Goal: Answer question/provide support

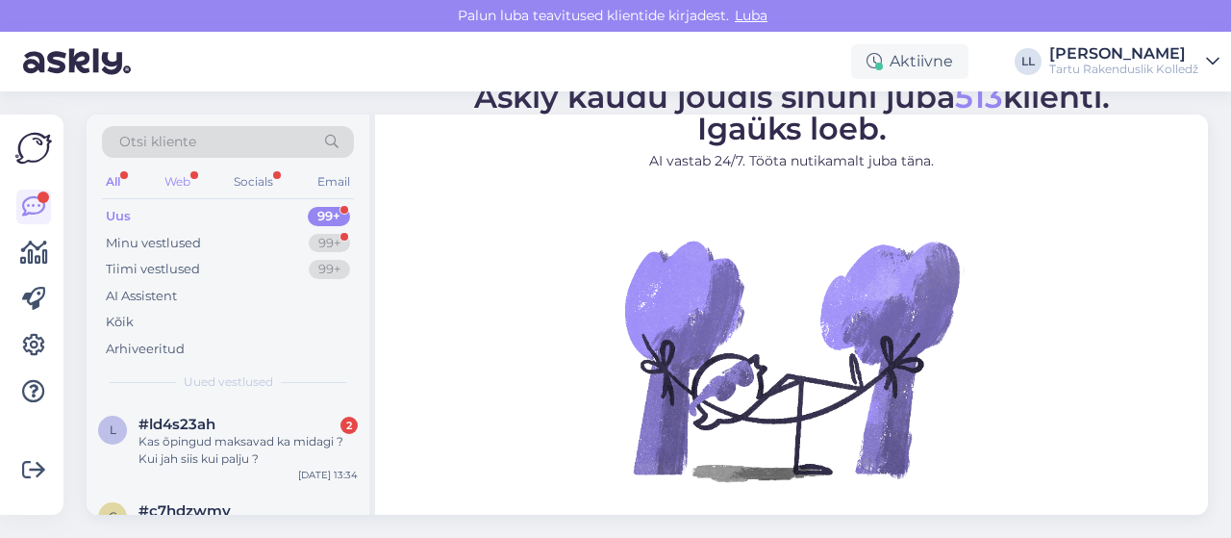
click at [181, 172] on div "Web" at bounding box center [178, 181] width 34 height 25
click at [185, 445] on div "Kas õpingud maksavad ka midagi ? Kui jah siis kui palju ?" at bounding box center [247, 450] width 219 height 35
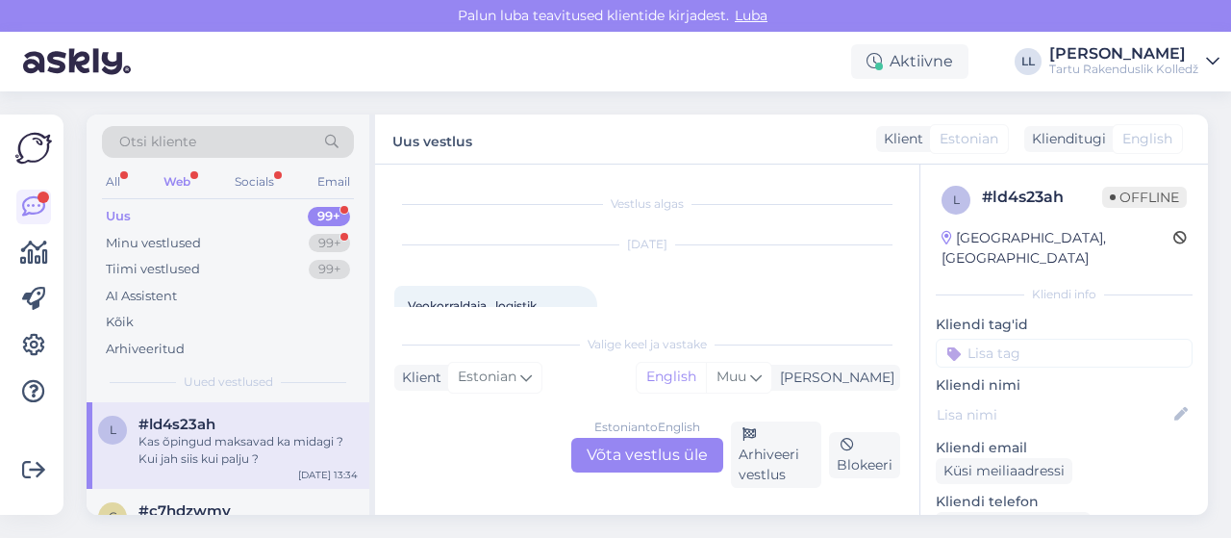
scroll to position [738, 0]
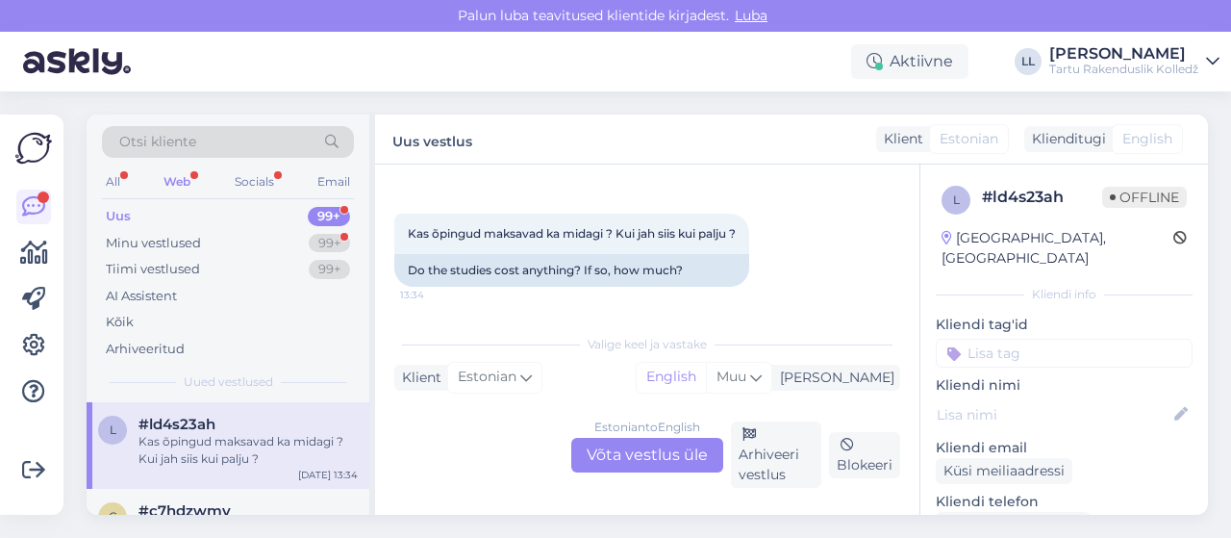
click at [917, 192] on div "Vestlus algas [DATE] Veokorraldaja , logistik 12:38 Transport manager, logistic…" at bounding box center [647, 339] width 544 height 350
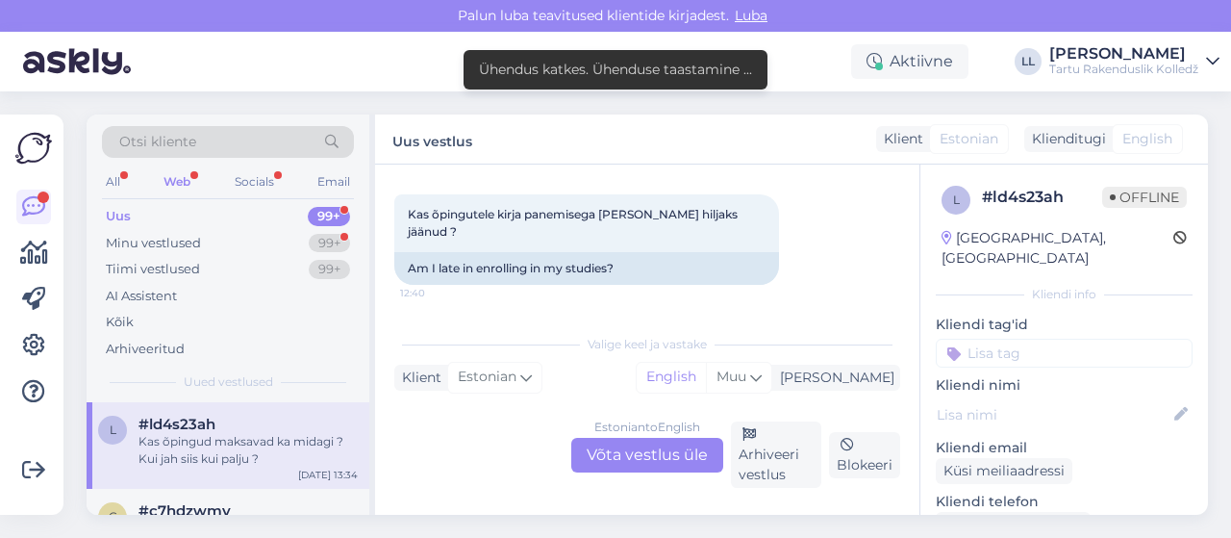
scroll to position [622, 0]
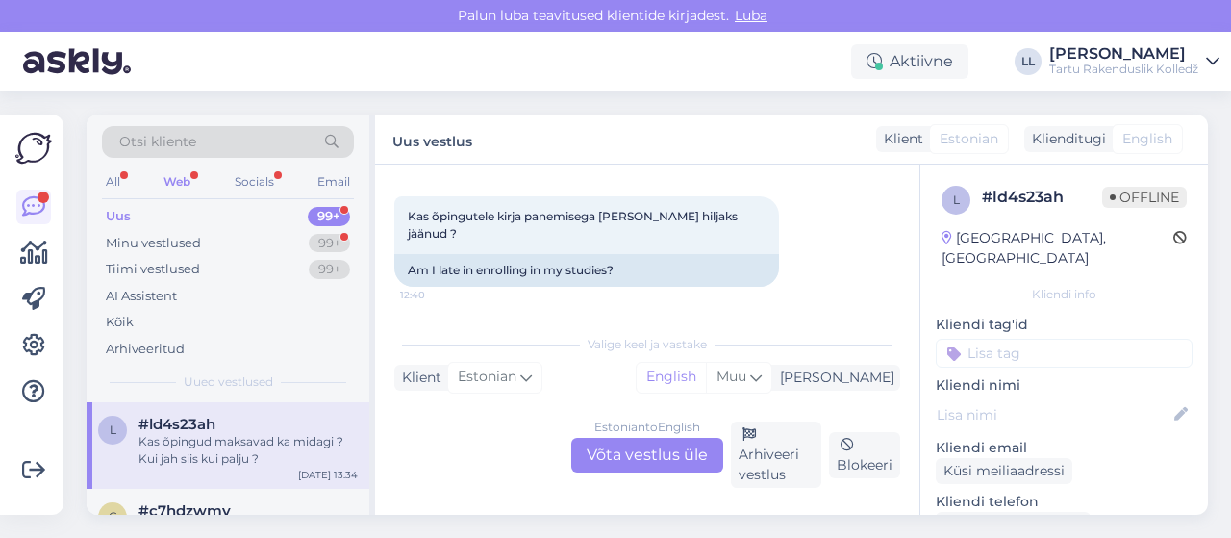
click at [744, 301] on div "Kas õpingutele kirja panemisega [PERSON_NAME] hiljaks jäänud ? 12:40 Am I late …" at bounding box center [647, 241] width 506 height 133
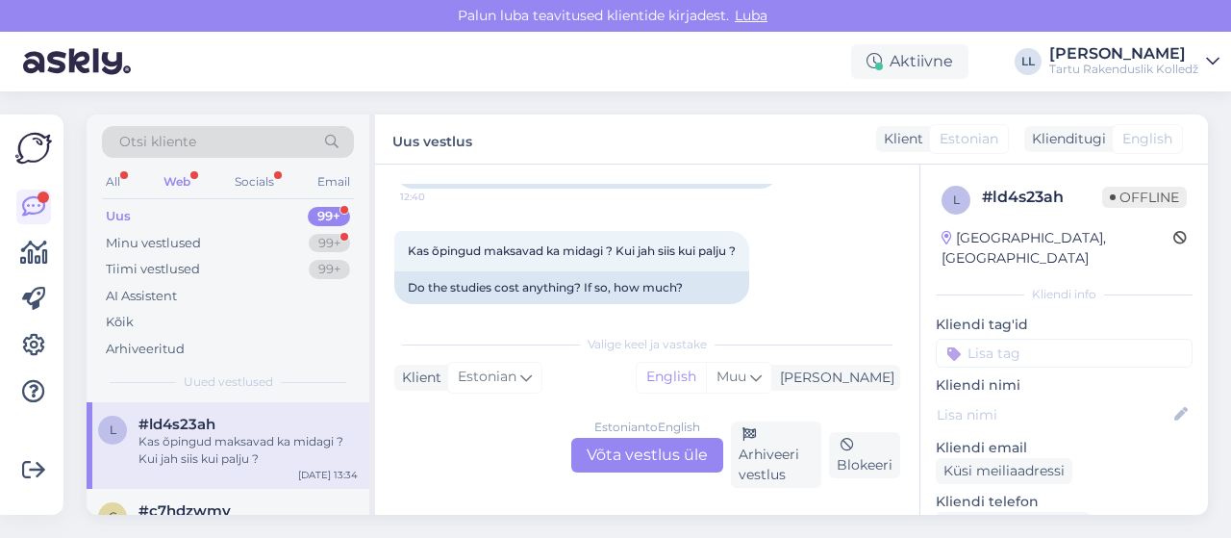
scroll to position [738, 0]
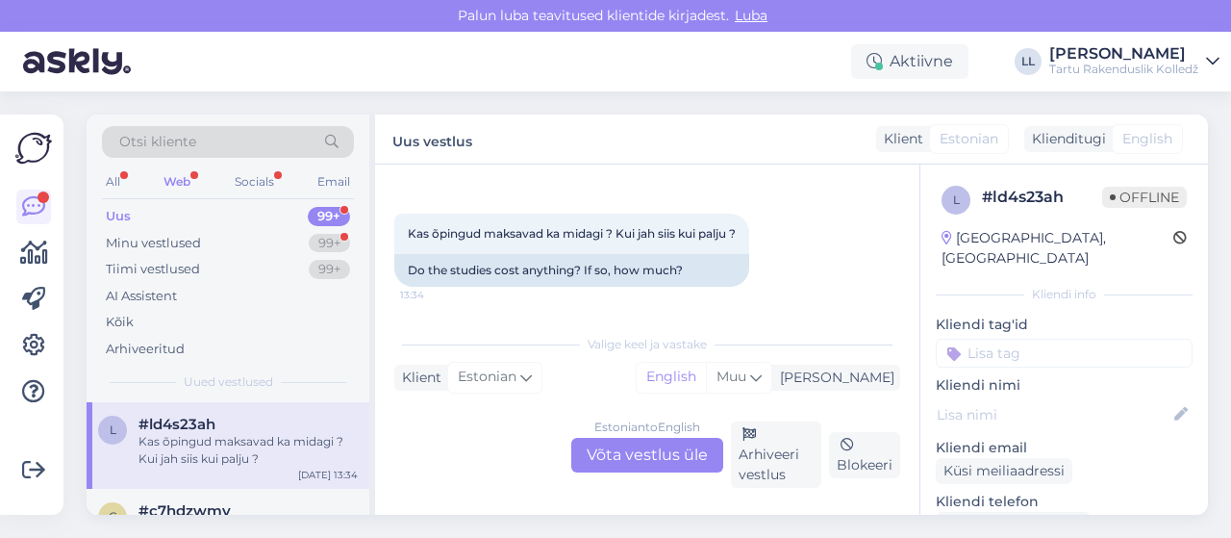
click at [660, 452] on div "Estonian to English Võta vestlus üle" at bounding box center [647, 455] width 152 height 35
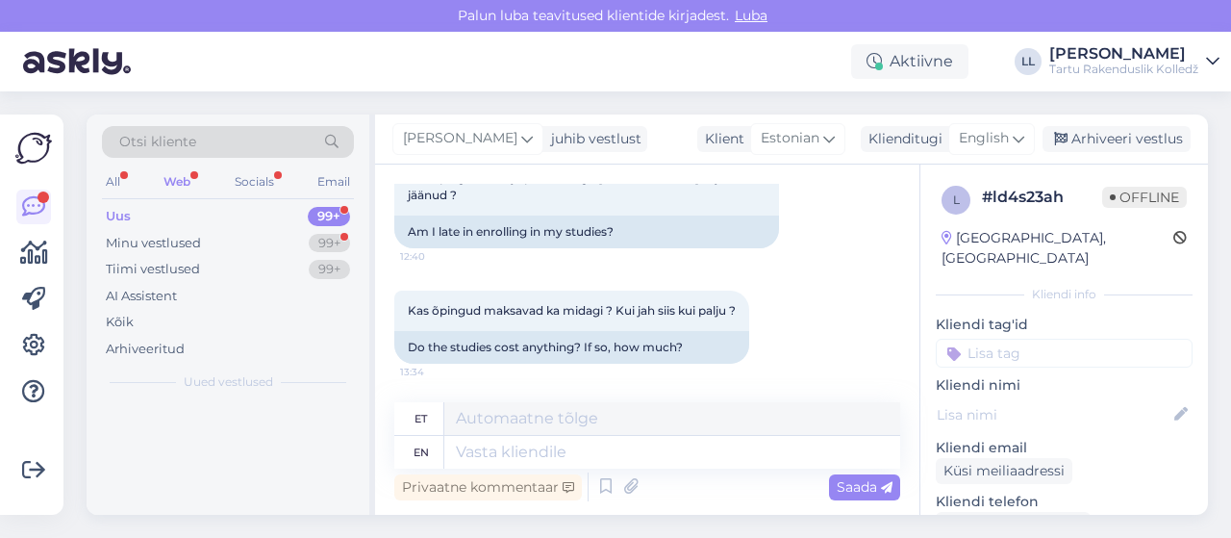
scroll to position [660, 0]
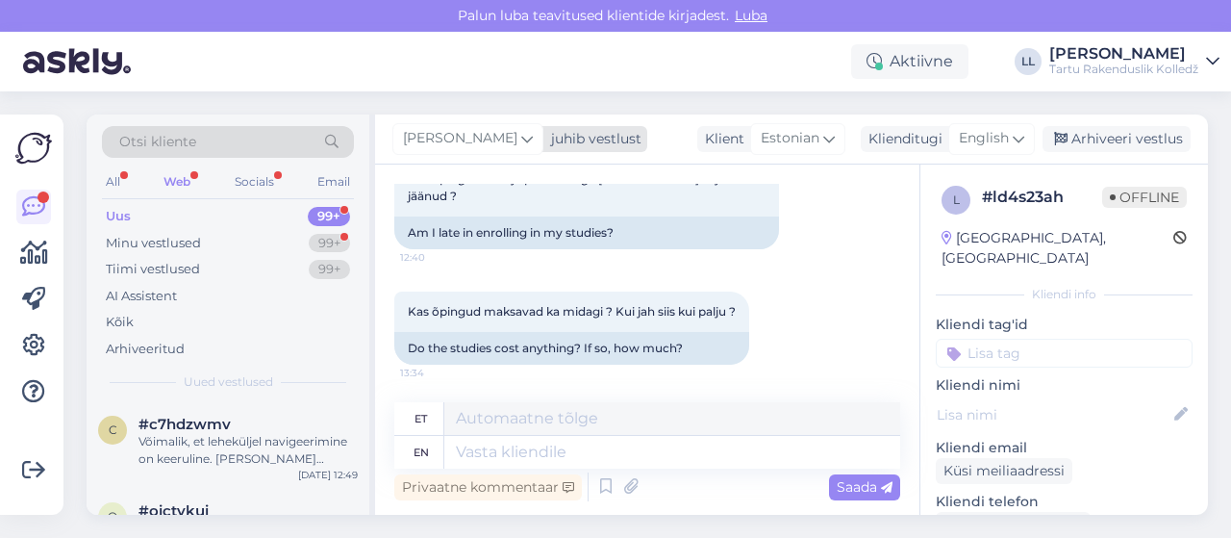
click at [521, 132] on icon at bounding box center [527, 138] width 12 height 21
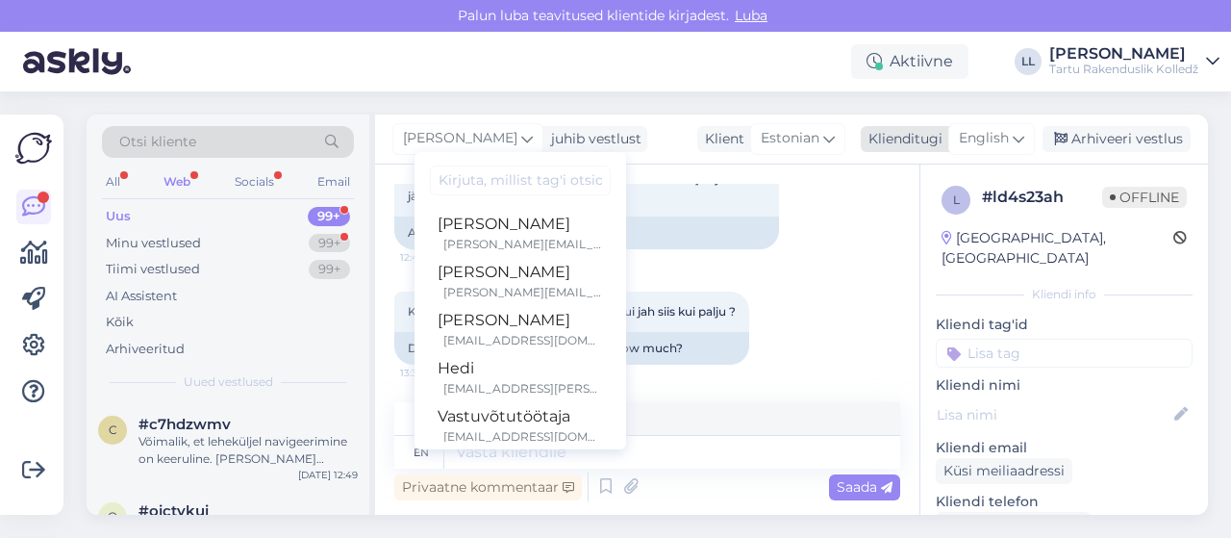
click at [990, 147] on span "English" at bounding box center [984, 138] width 50 height 21
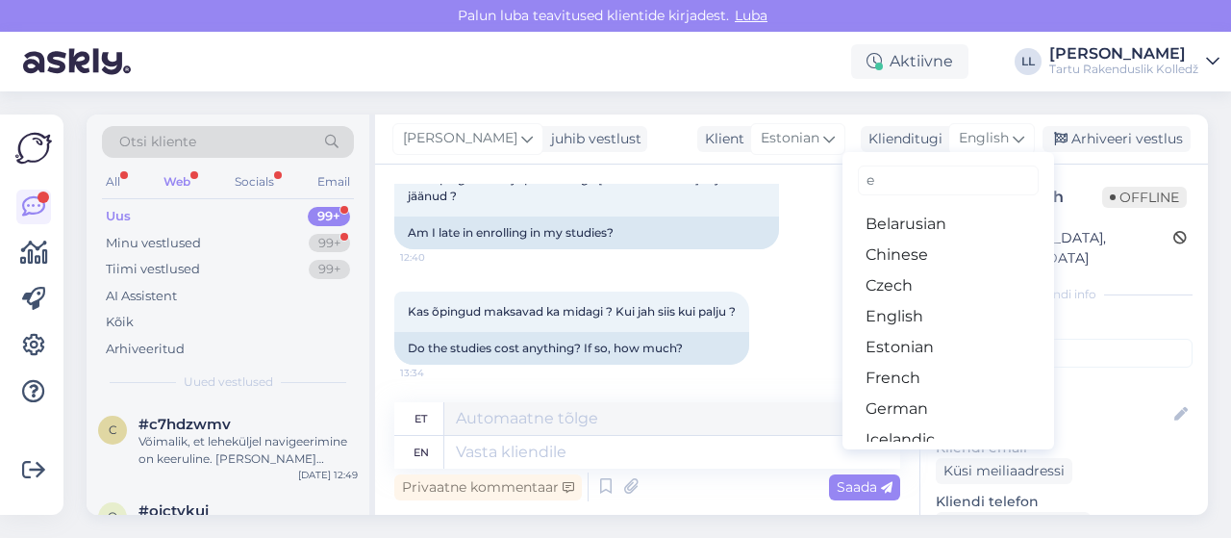
type input "es"
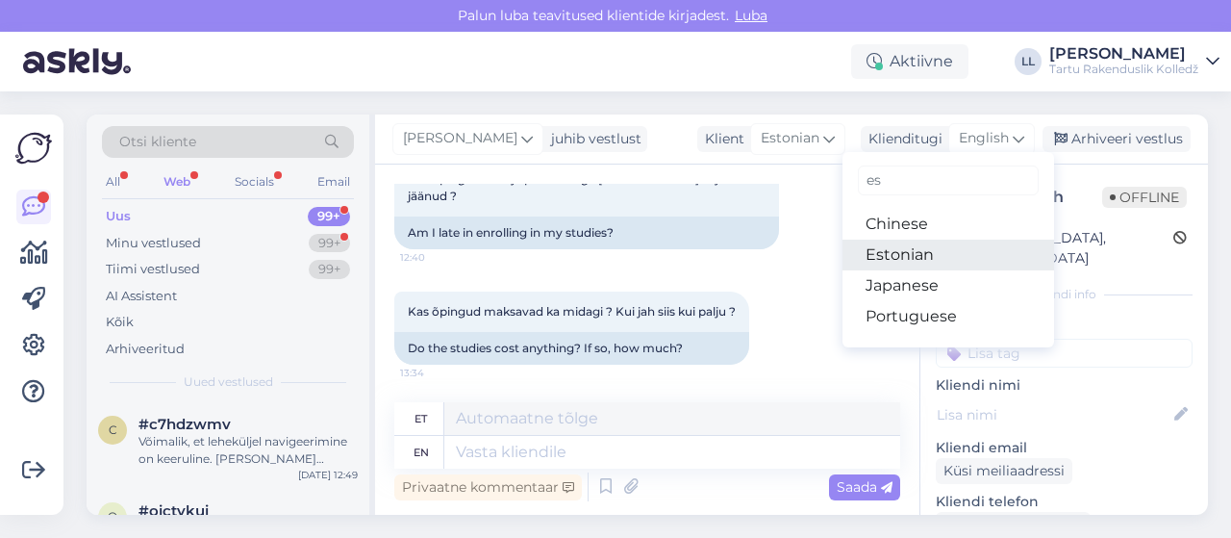
click at [886, 258] on link "Estonian" at bounding box center [948, 254] width 212 height 31
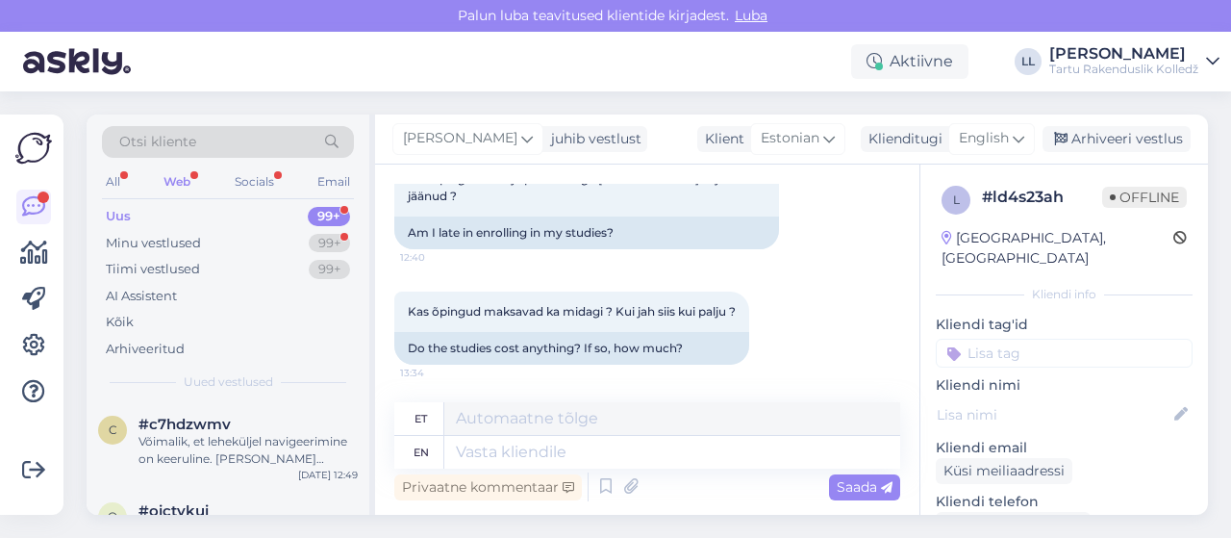
scroll to position [634, 0]
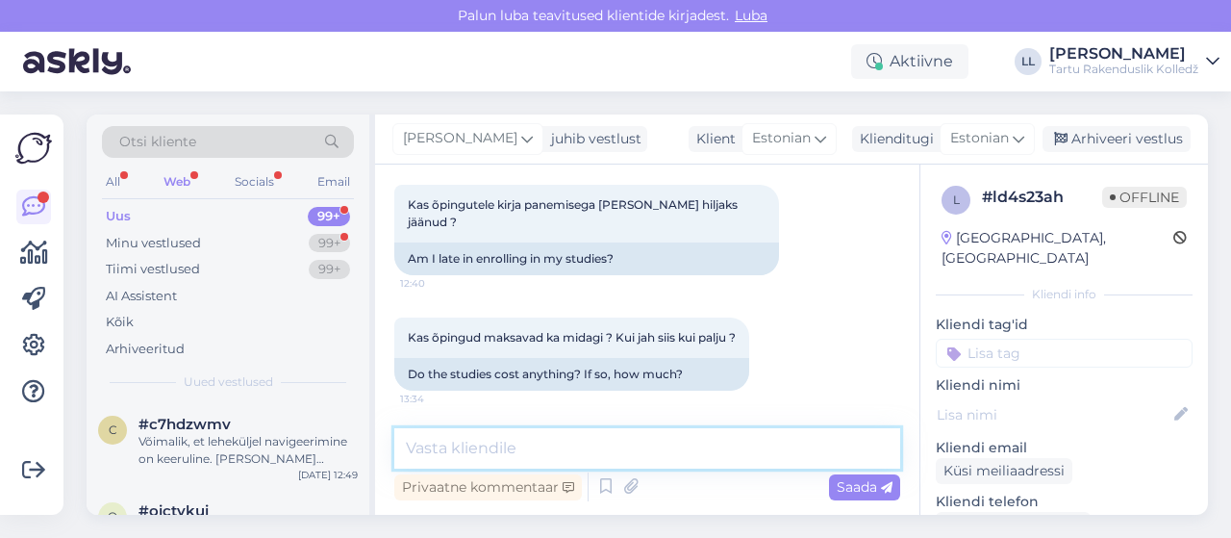
click at [537, 445] on textarea at bounding box center [647, 448] width 506 height 40
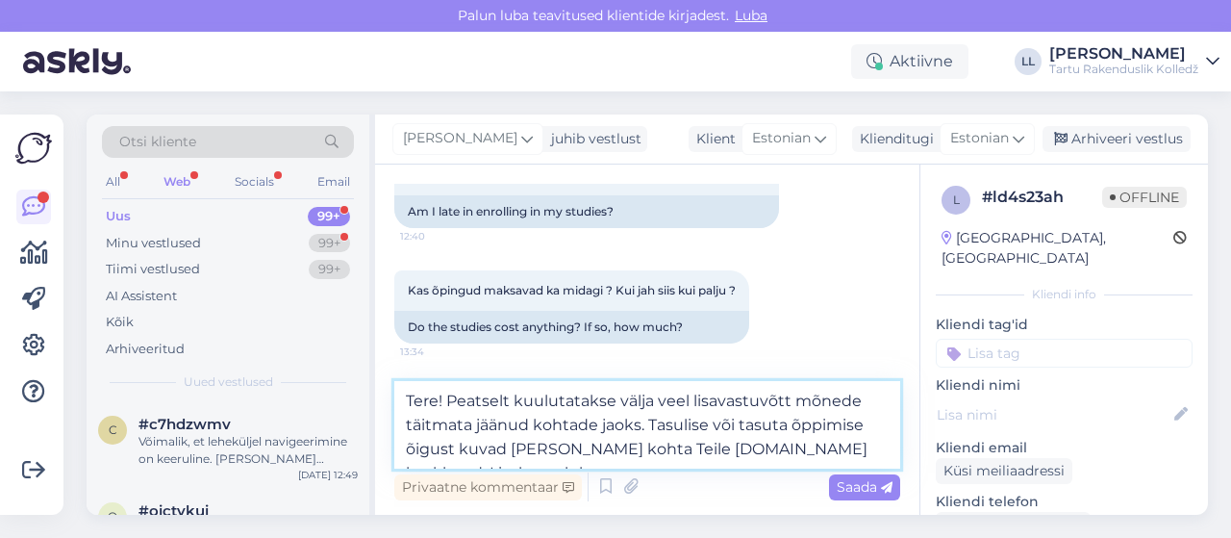
scroll to position [705, 0]
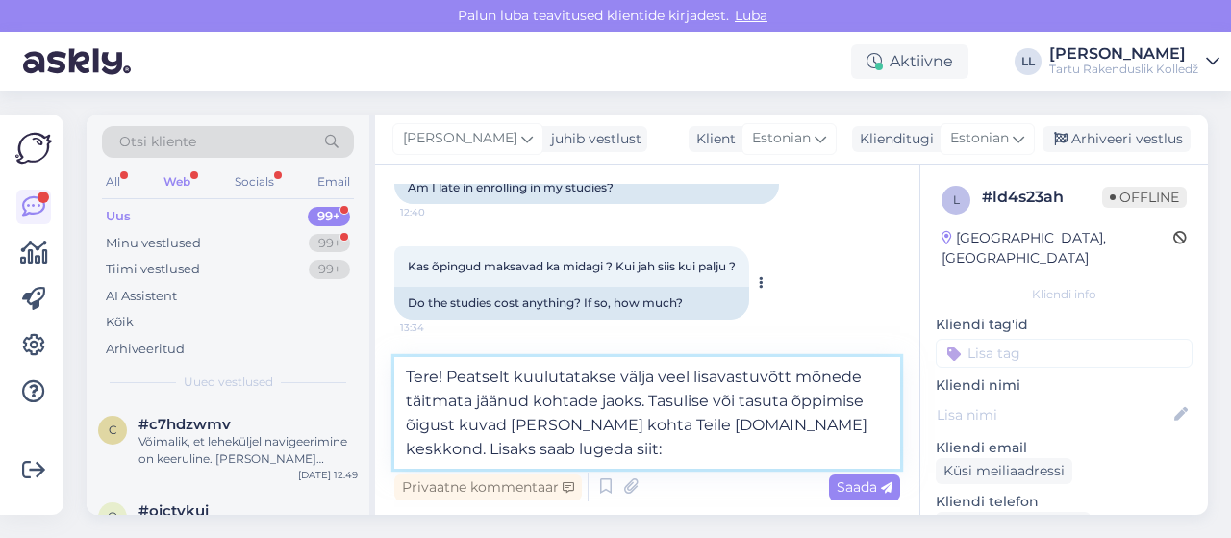
paste textarea "[URL][DOMAIN_NAME]"
type textarea "Tere! Peatselt kuulutatakse välja veel lisavastuvõtt mõnede täitmata jäänud koh…"
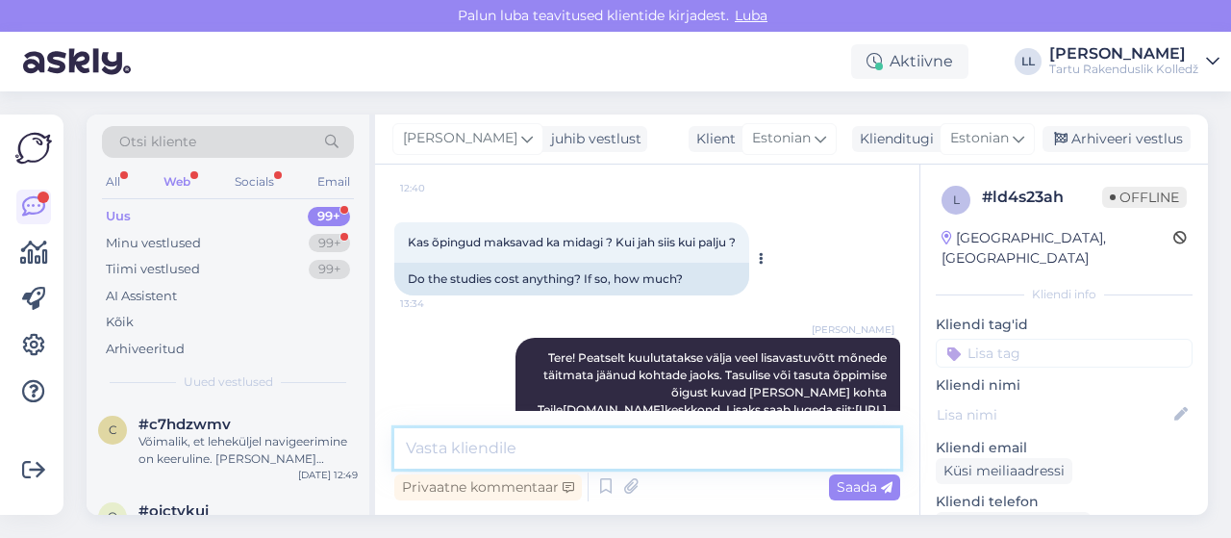
scroll to position [786, 0]
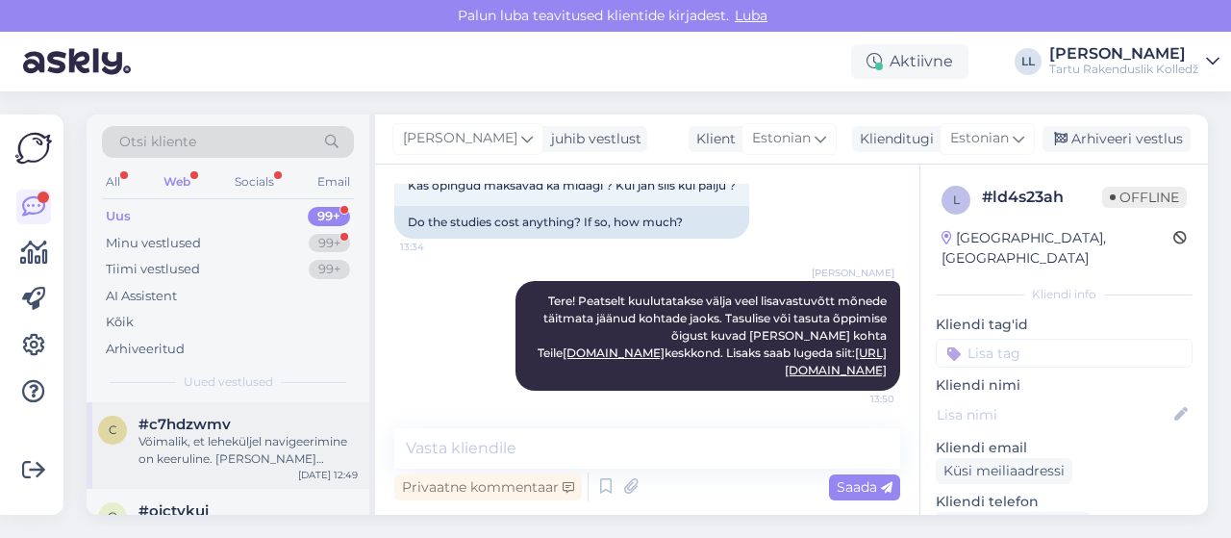
click at [207, 438] on div "Võimalik, et leheküljel navigeerimine on keeruline. [PERSON_NAME] [PERSON_NAME]…" at bounding box center [247, 450] width 219 height 35
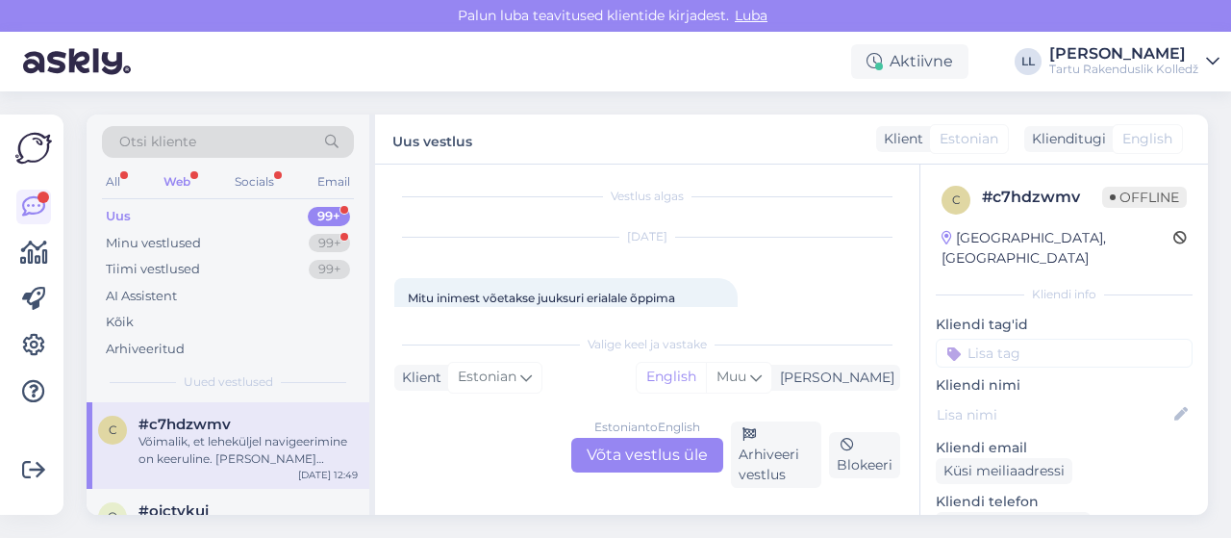
scroll to position [0, 0]
click at [660, 457] on div "Estonian to English Võta vestlus üle" at bounding box center [647, 455] width 152 height 35
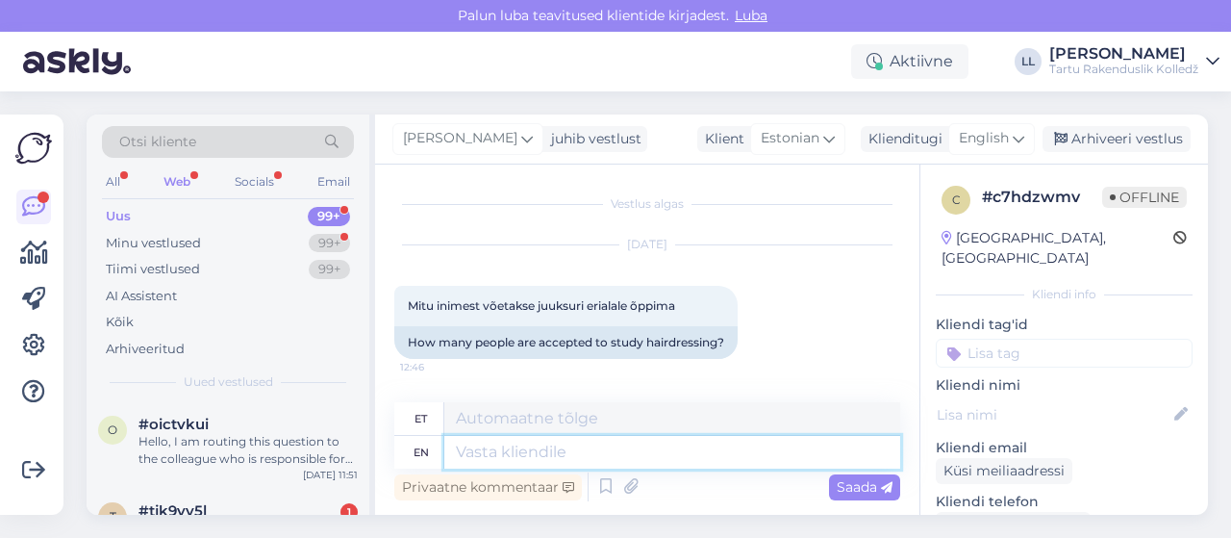
click at [551, 451] on textarea at bounding box center [672, 452] width 456 height 33
click at [983, 139] on span "English" at bounding box center [984, 138] width 50 height 21
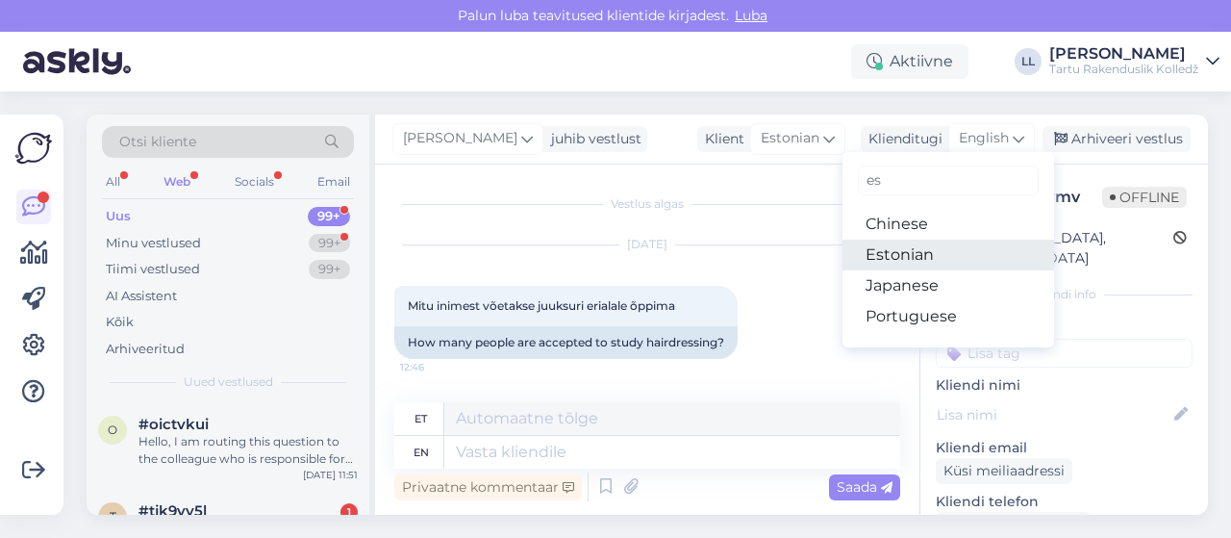
click at [909, 251] on link "Estonian" at bounding box center [948, 254] width 212 height 31
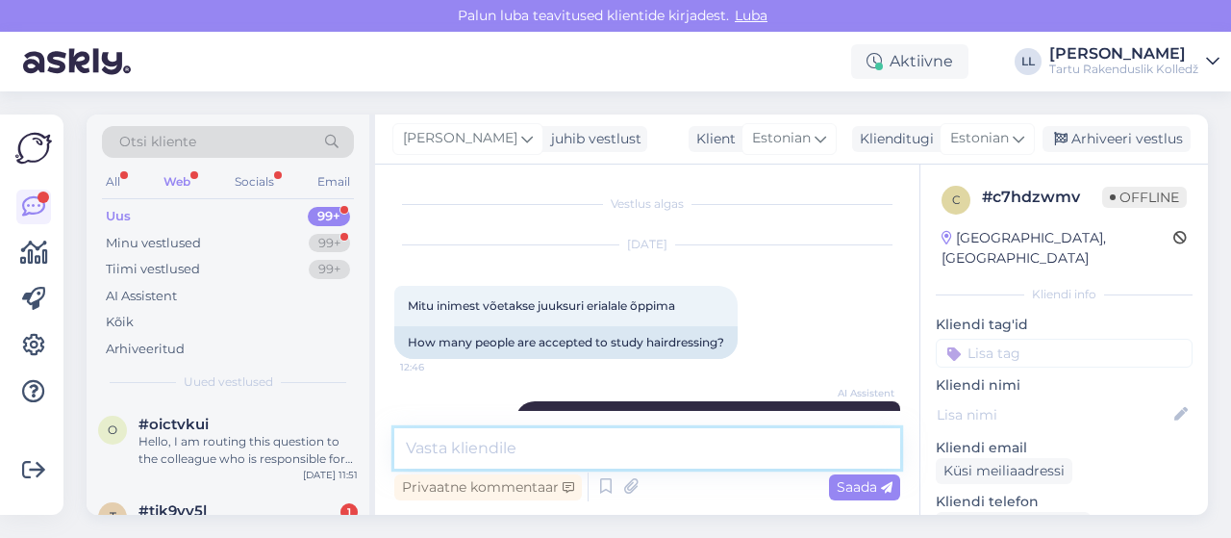
click at [498, 466] on textarea at bounding box center [647, 448] width 506 height 40
type textarea "Tere!"
paste textarea
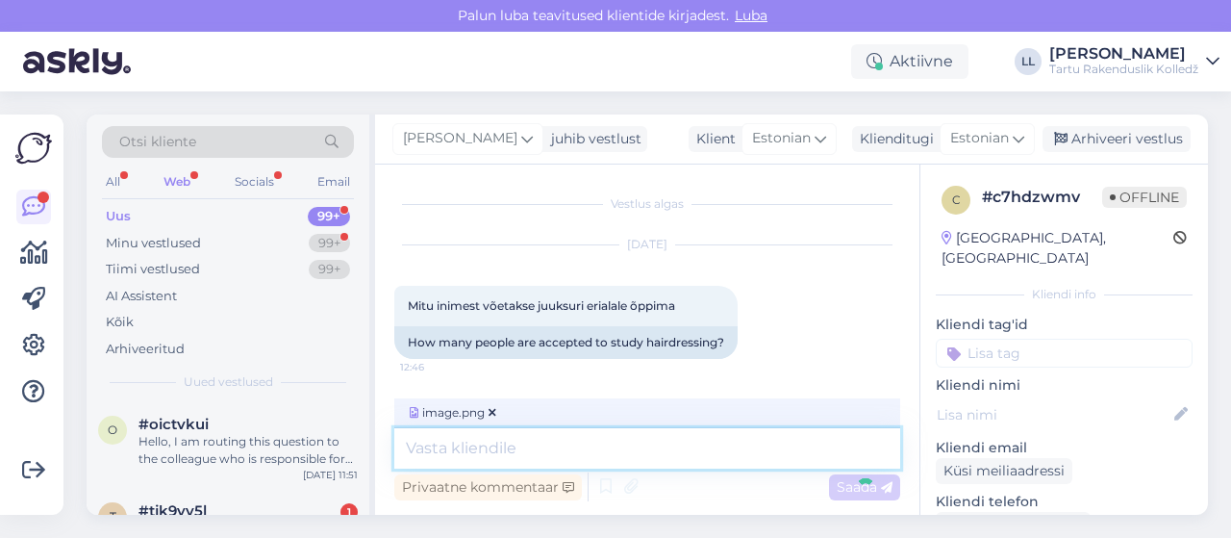
scroll to position [556, 0]
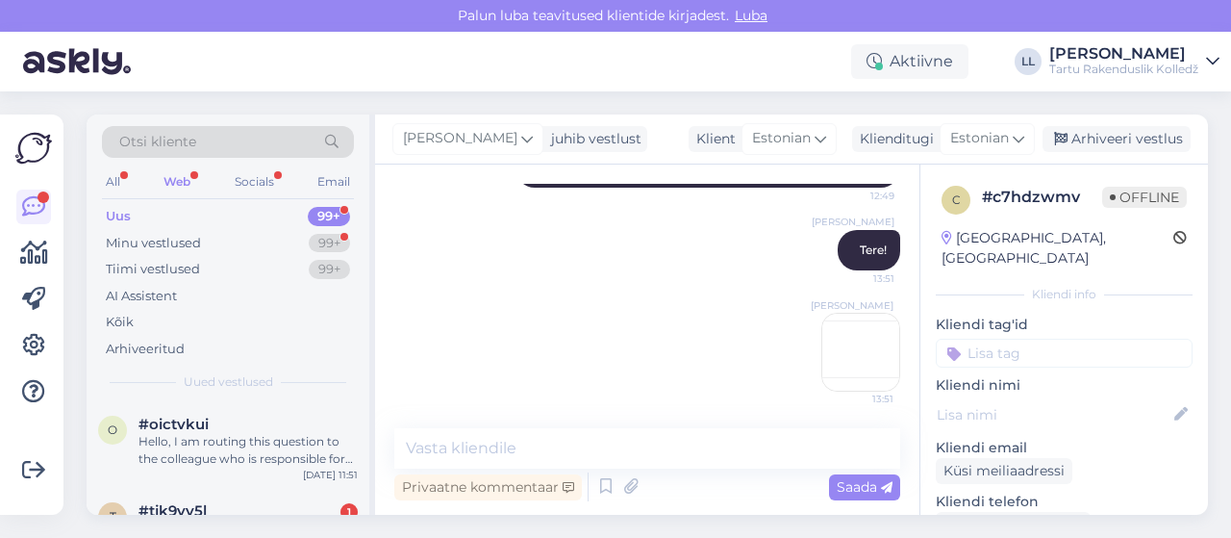
click at [844, 352] on img at bounding box center [860, 351] width 77 height 77
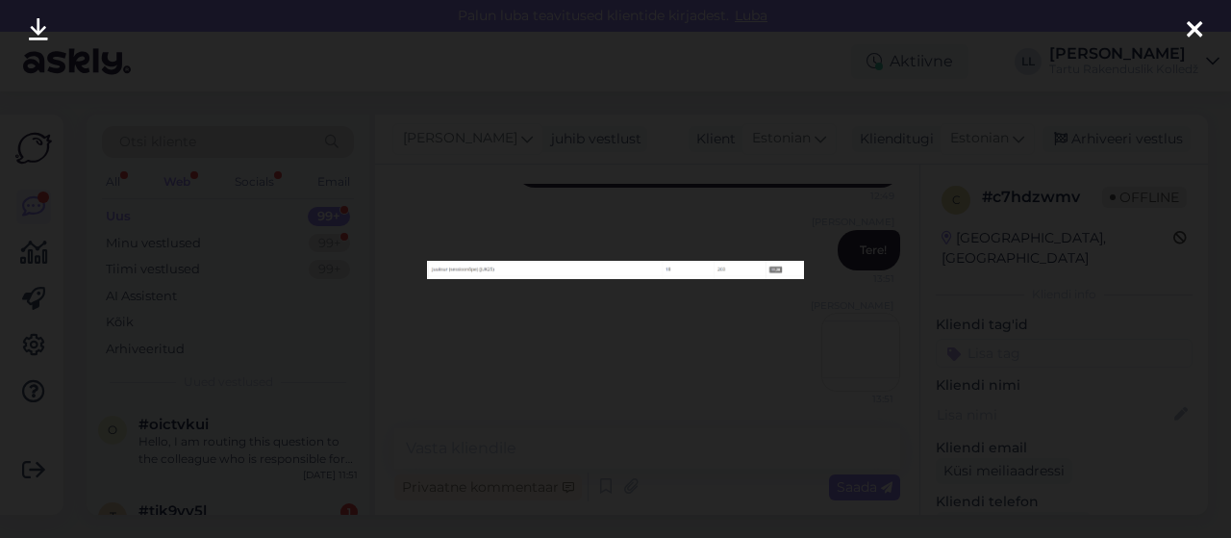
click at [1192, 18] on icon at bounding box center [1194, 30] width 15 height 25
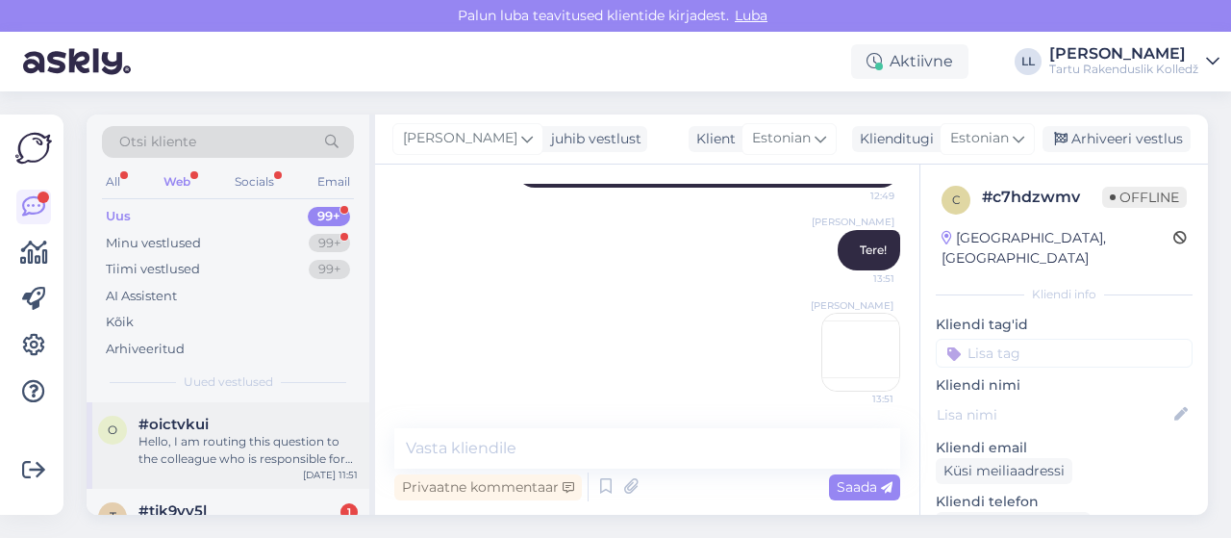
click at [242, 434] on div "Hello, I am routing this question to the colleague who is responsible for this …" at bounding box center [247, 450] width 219 height 35
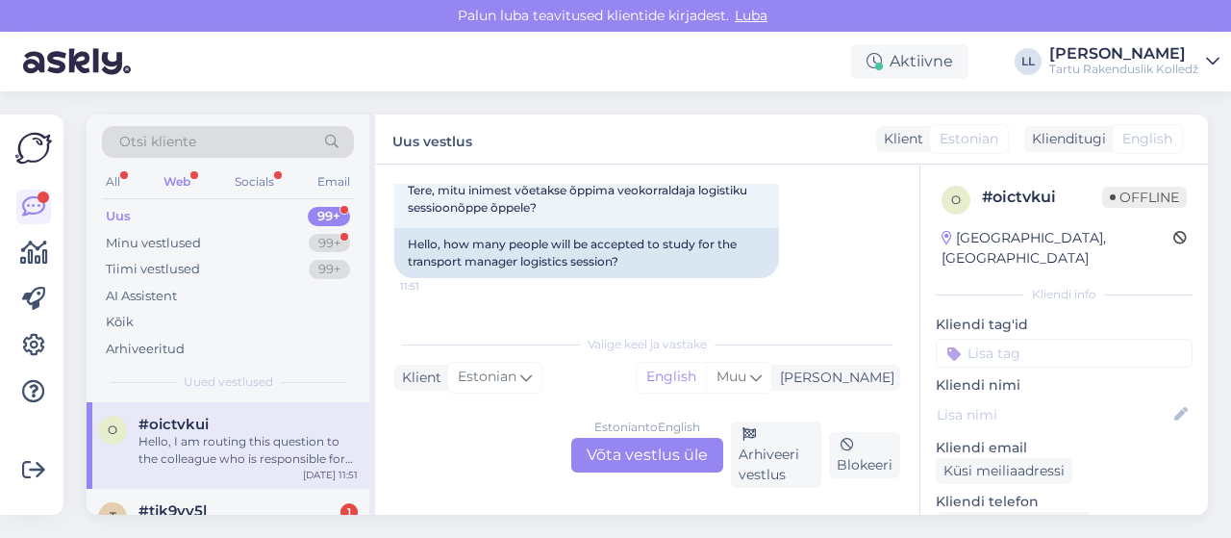
scroll to position [77, 0]
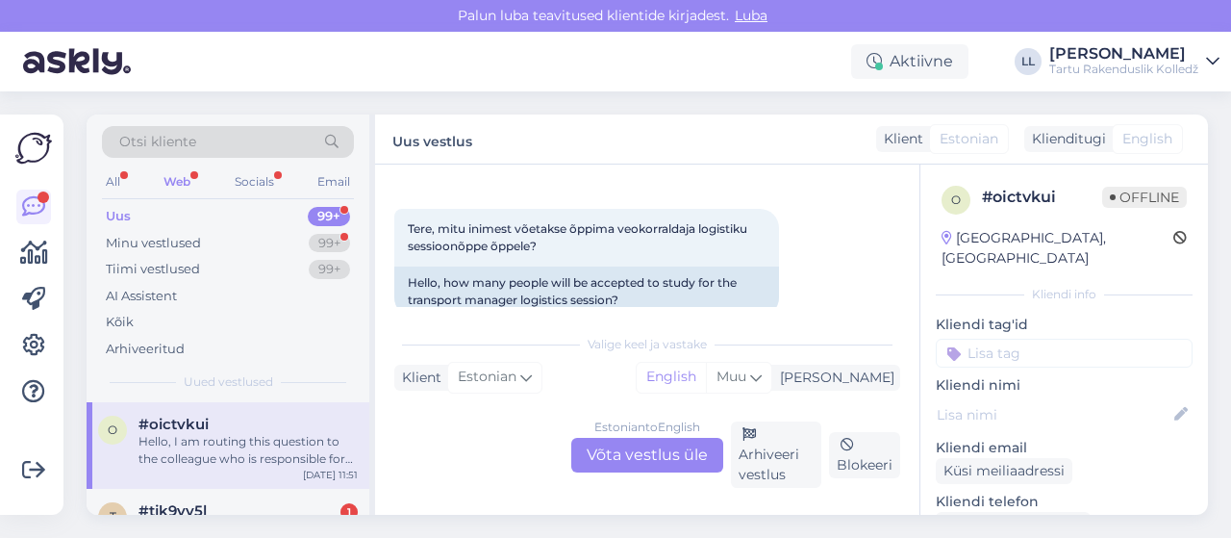
click at [614, 450] on div "Estonian to English Võta vestlus üle" at bounding box center [647, 455] width 152 height 35
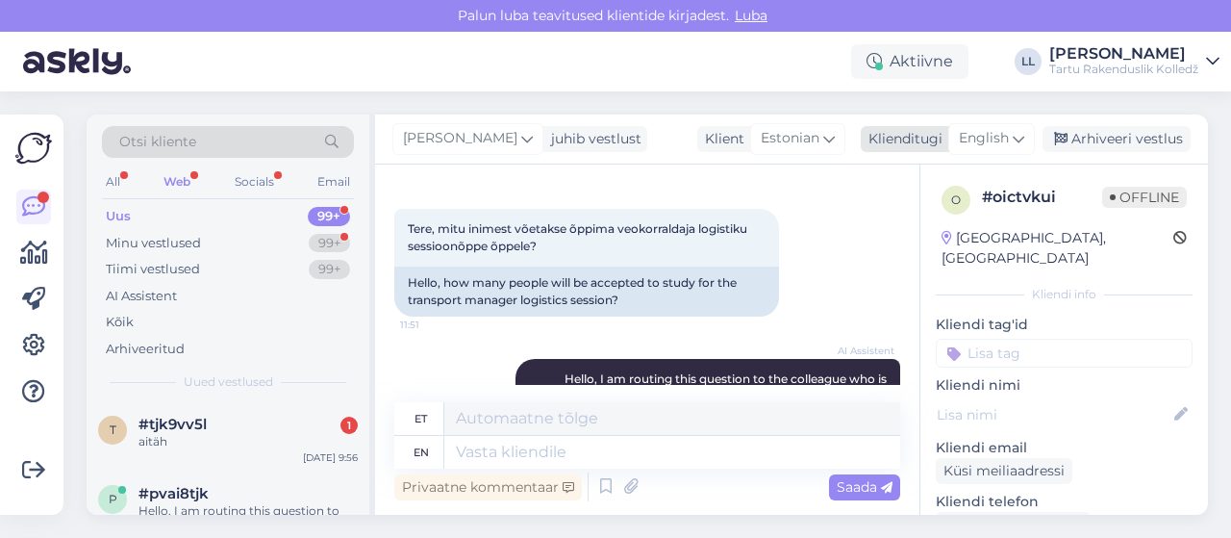
click at [1002, 141] on span "English" at bounding box center [984, 138] width 50 height 21
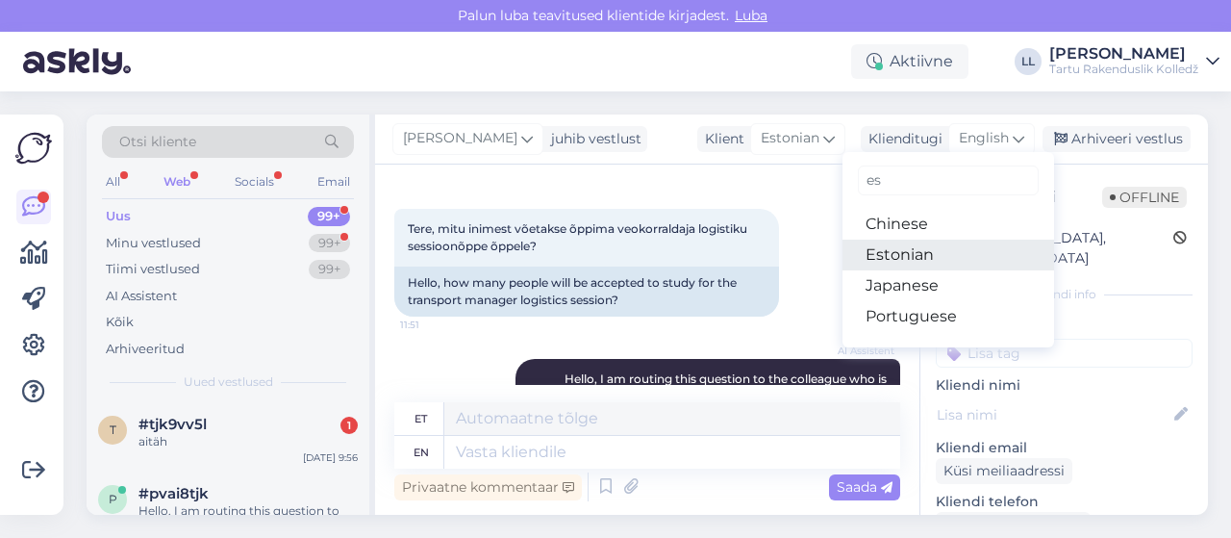
click at [933, 257] on link "Estonian" at bounding box center [948, 254] width 212 height 31
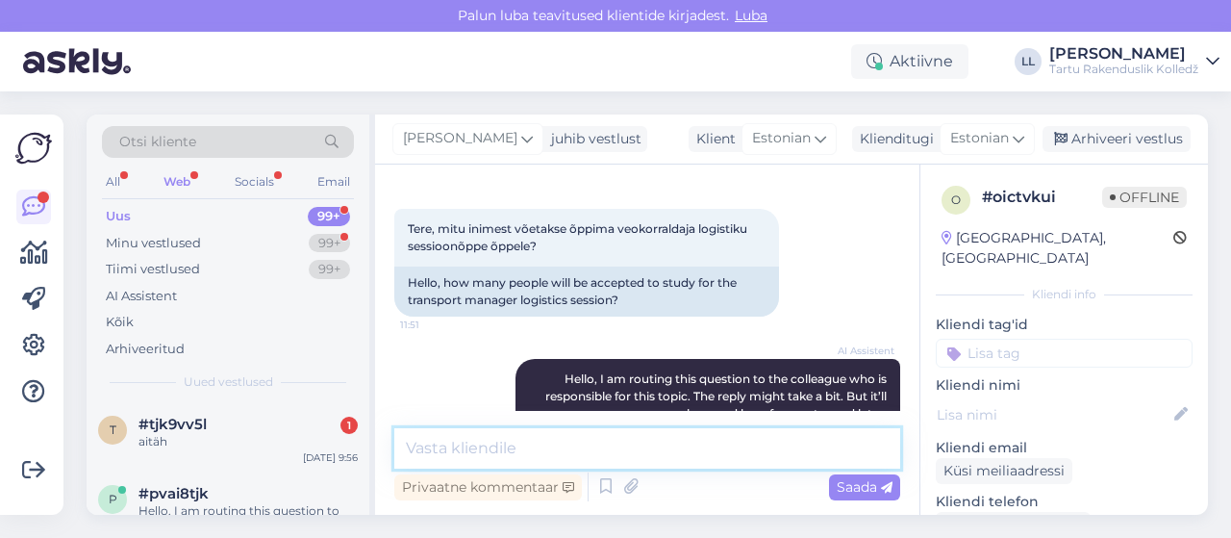
click at [546, 439] on textarea at bounding box center [647, 448] width 506 height 40
paste textarea "[URL][DOMAIN_NAME]"
type textarea "Tere! Õppekohtade seisu näete: [URL][DOMAIN_NAME]"
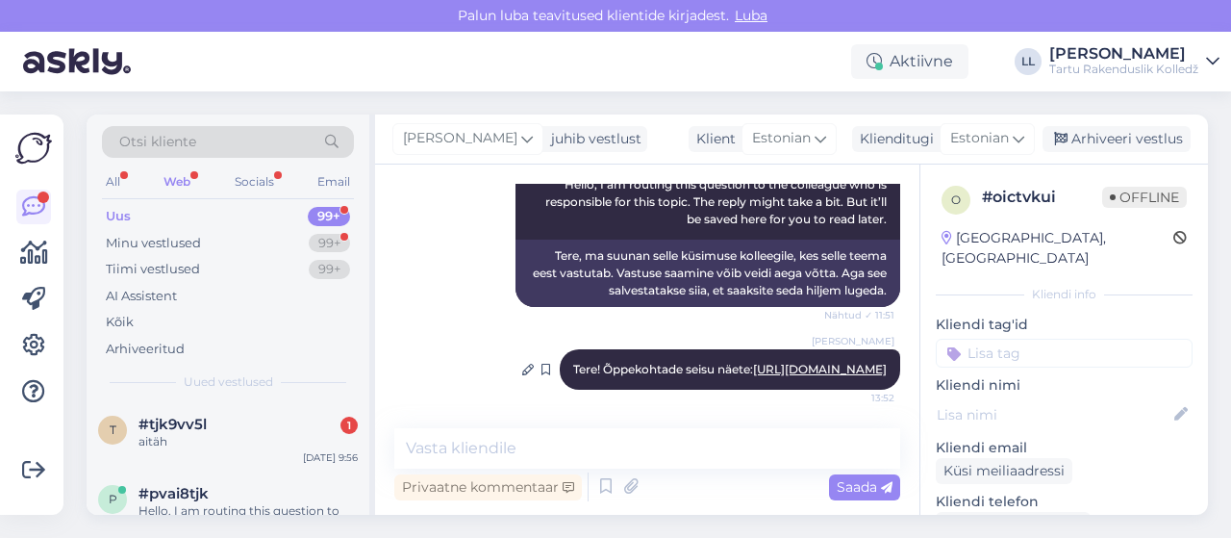
click at [753, 370] on link "[URL][DOMAIN_NAME]" at bounding box center [820, 369] width 134 height 14
click at [232, 434] on div "aitäh" at bounding box center [247, 441] width 219 height 17
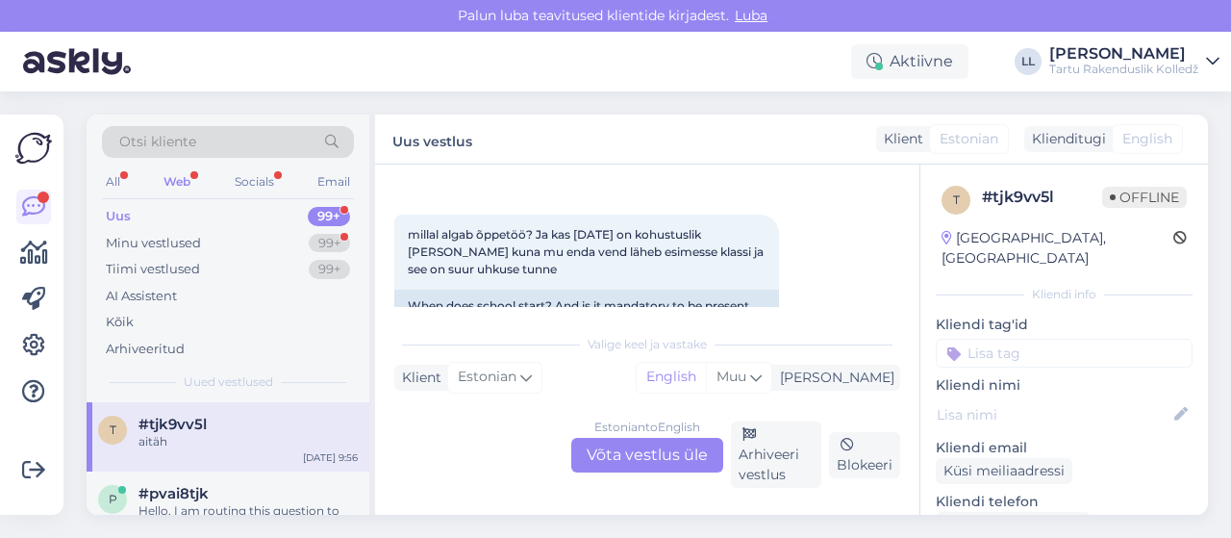
scroll to position [57, 0]
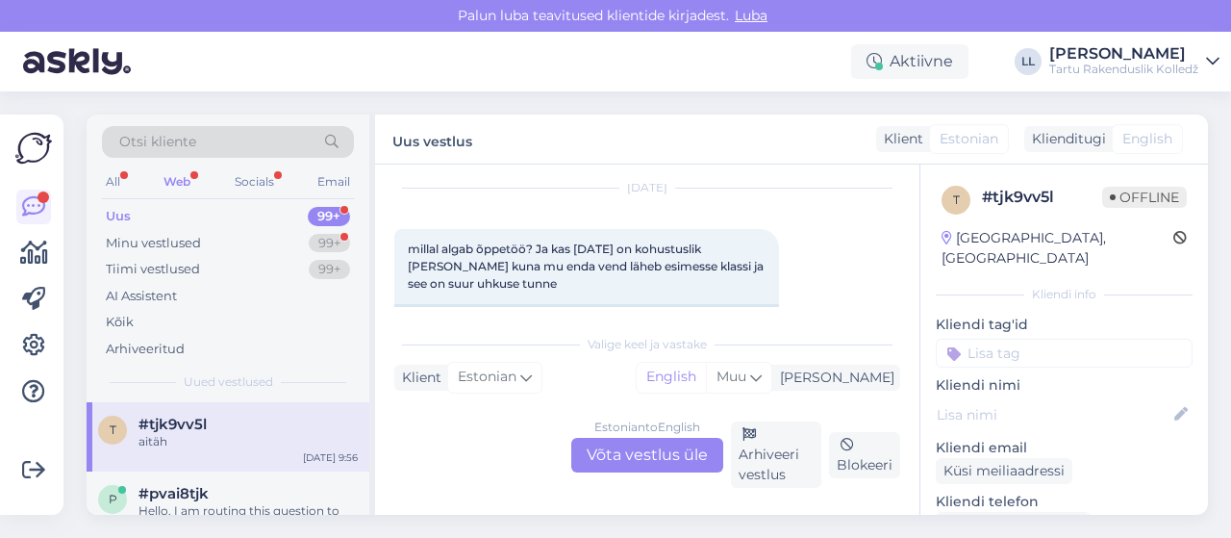
click at [632, 463] on div "Estonian to English Võta vestlus üle" at bounding box center [647, 455] width 152 height 35
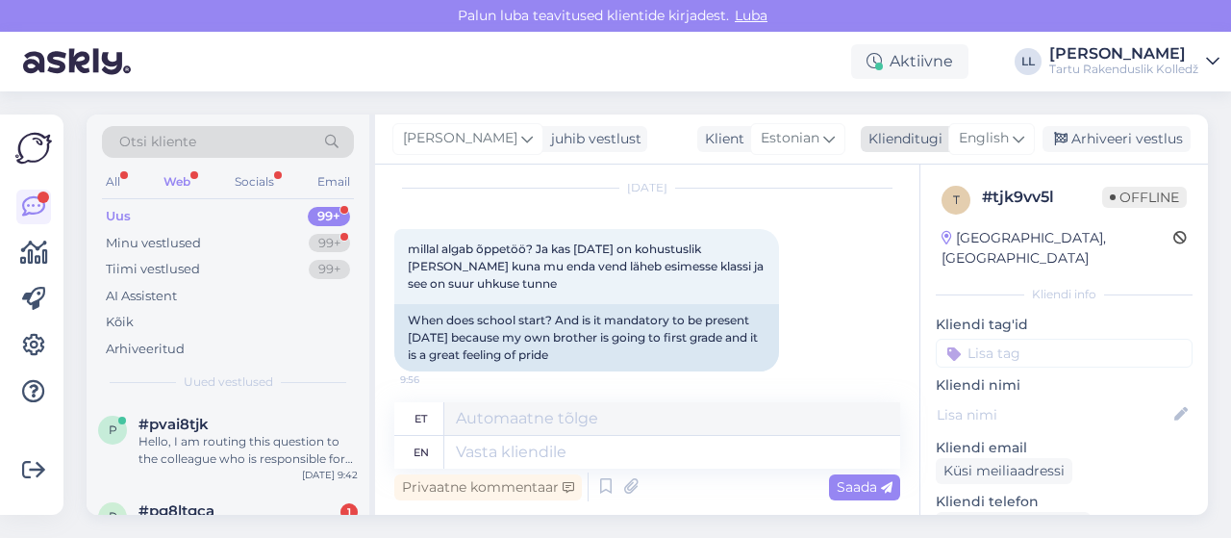
click at [984, 147] on span "English" at bounding box center [984, 138] width 50 height 21
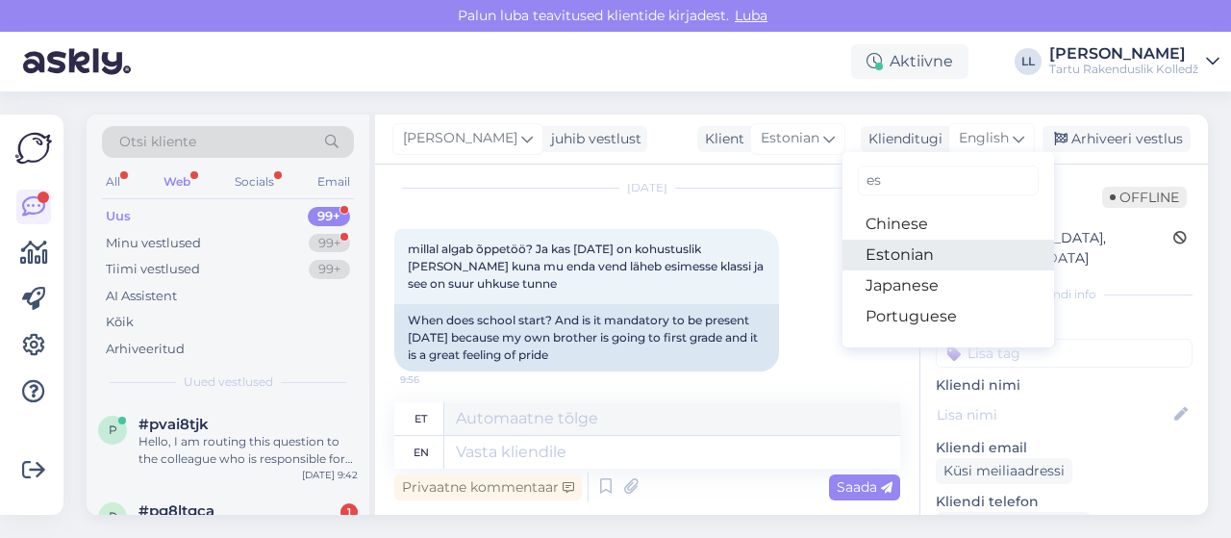
click at [907, 257] on link "Estonian" at bounding box center [948, 254] width 212 height 31
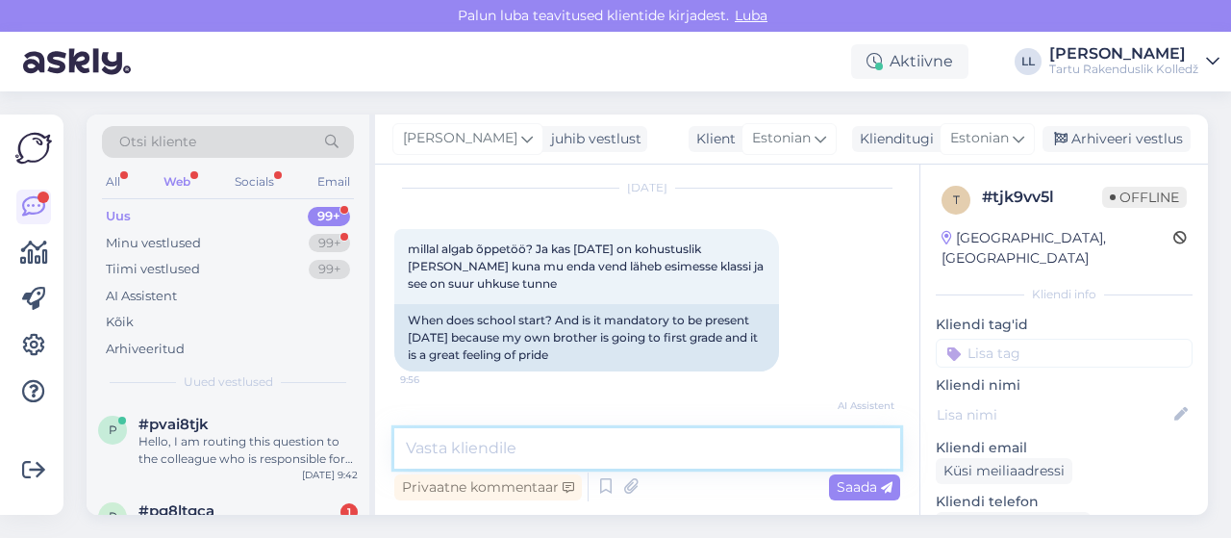
click at [492, 442] on textarea at bounding box center [647, 448] width 506 height 40
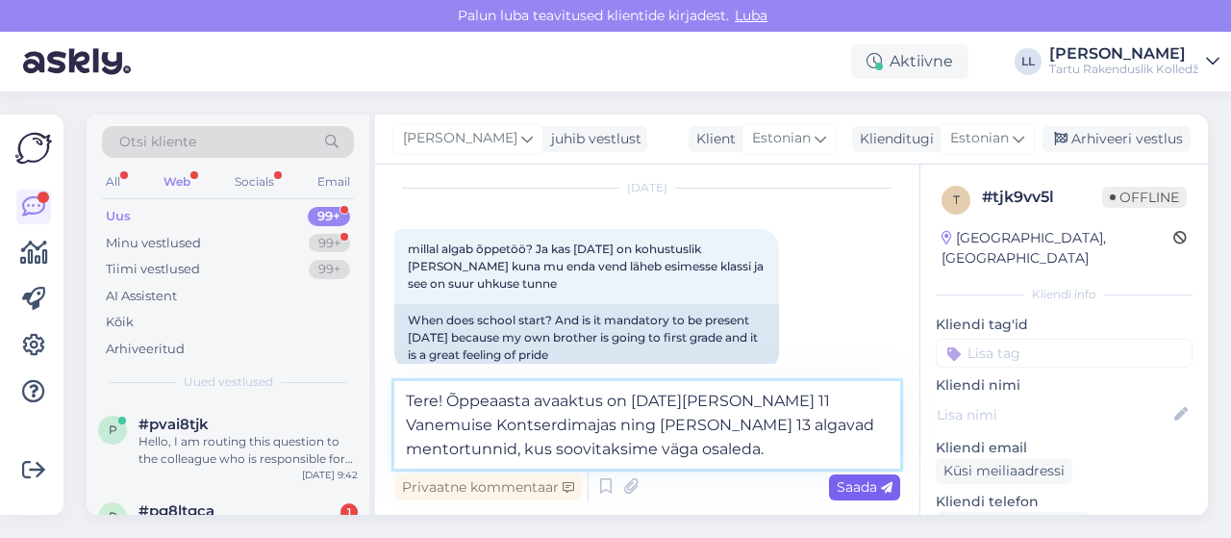
type textarea "Tere! Õppeaasta avaaktus on [DATE][PERSON_NAME] 11 Vanemuise Kontserdimajas nin…"
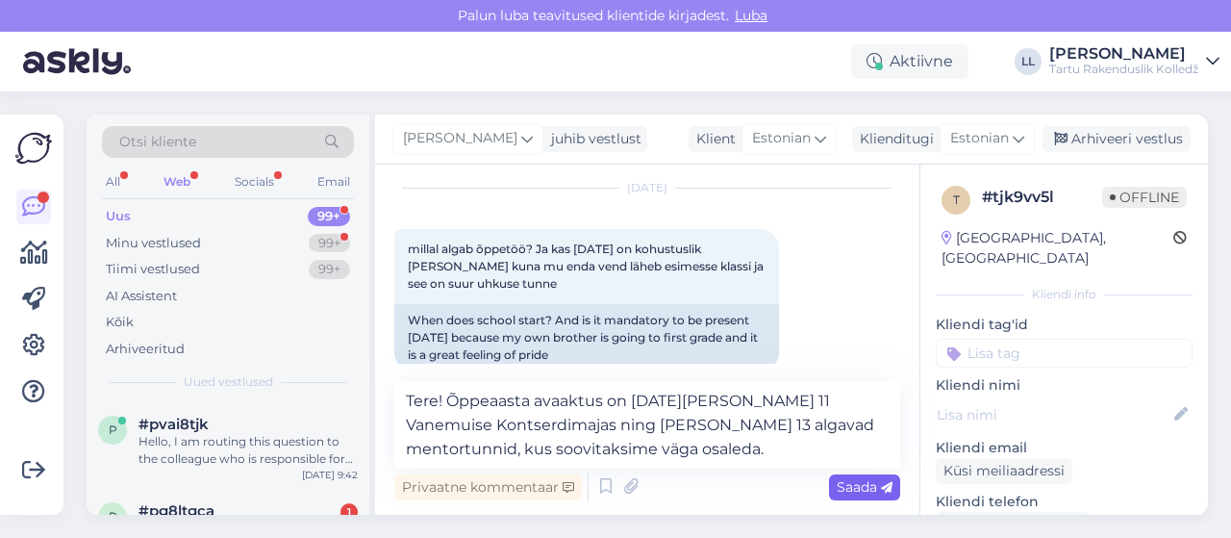
click at [864, 480] on span "Saada" at bounding box center [865, 486] width 56 height 17
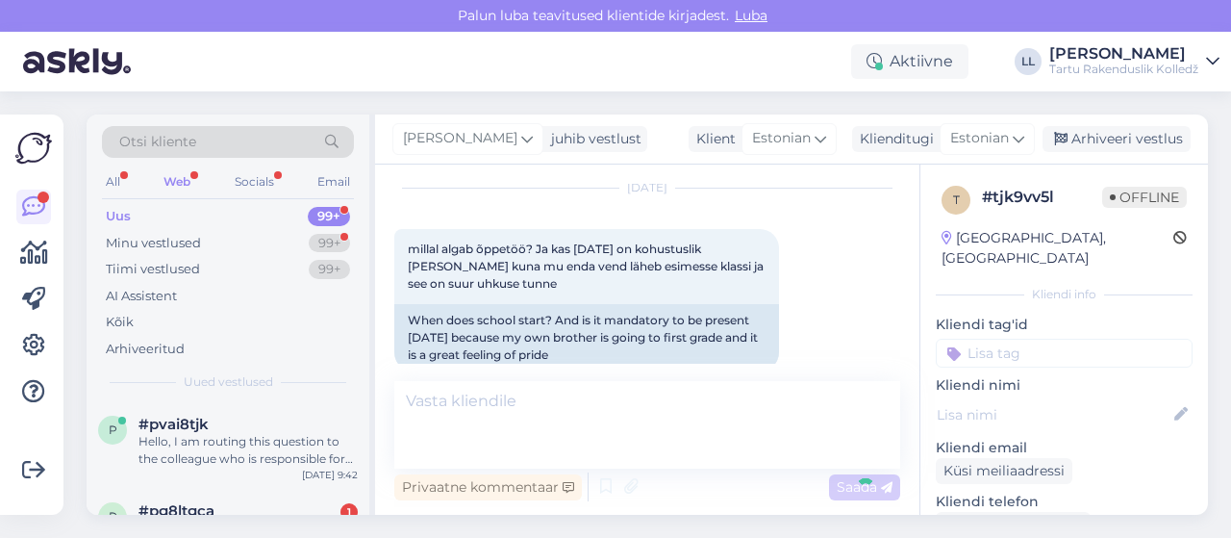
scroll to position [455, 0]
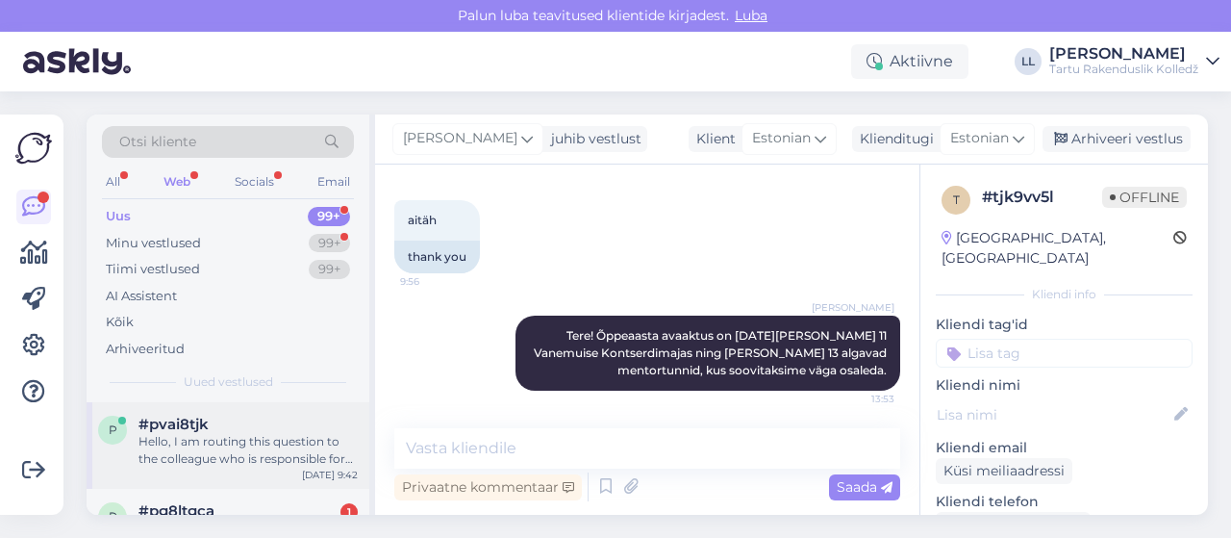
click at [268, 436] on div "Hello, I am routing this question to the colleague who is responsible for this …" at bounding box center [247, 450] width 219 height 35
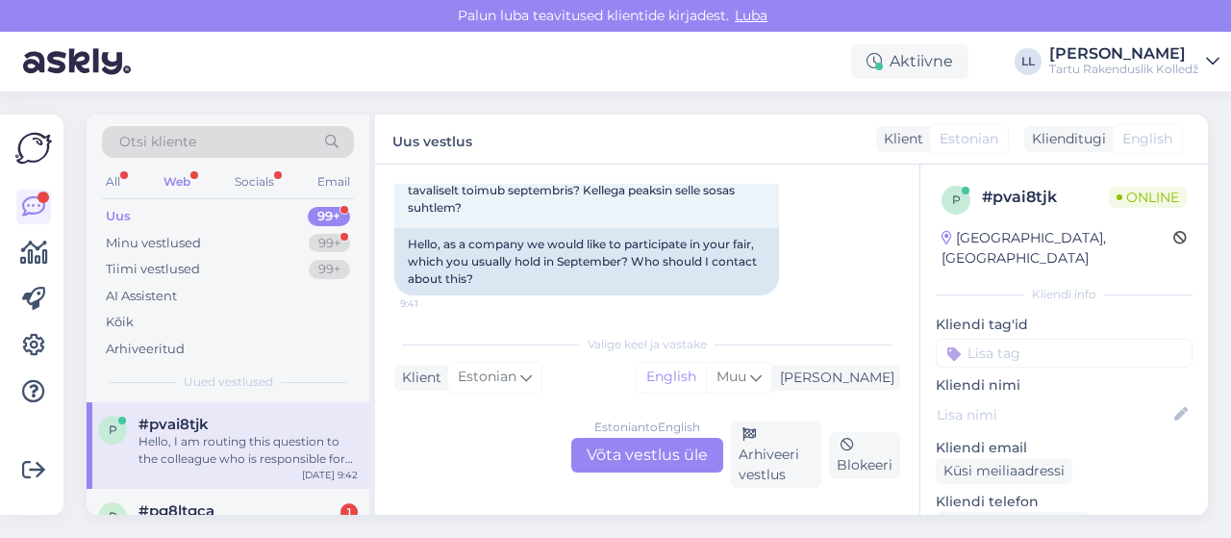
scroll to position [112, 0]
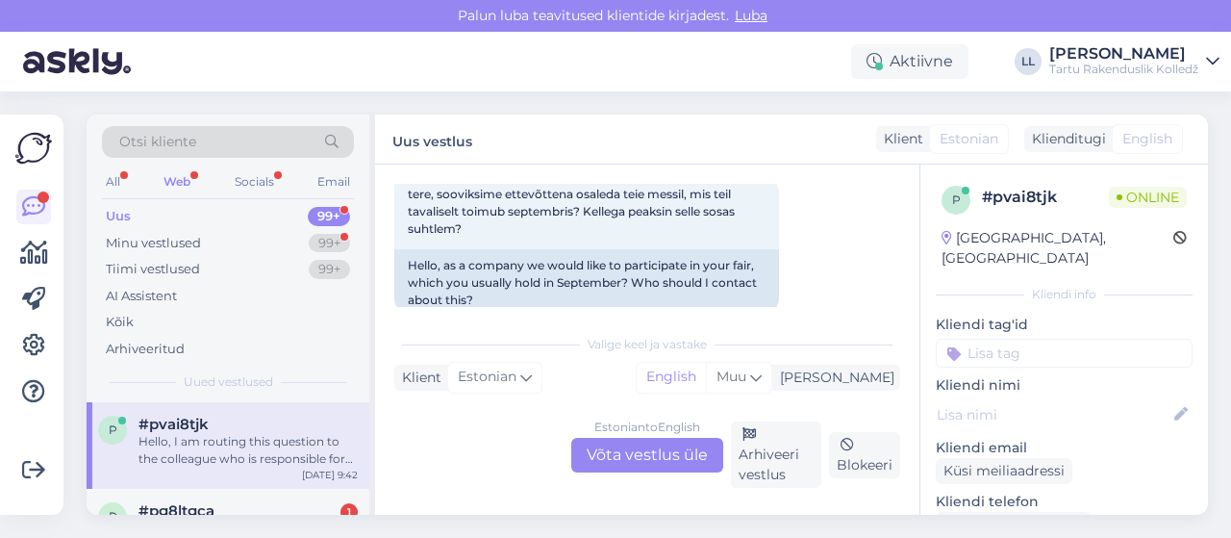
click at [623, 461] on div "Estonian to English Võta vestlus üle" at bounding box center [647, 455] width 152 height 35
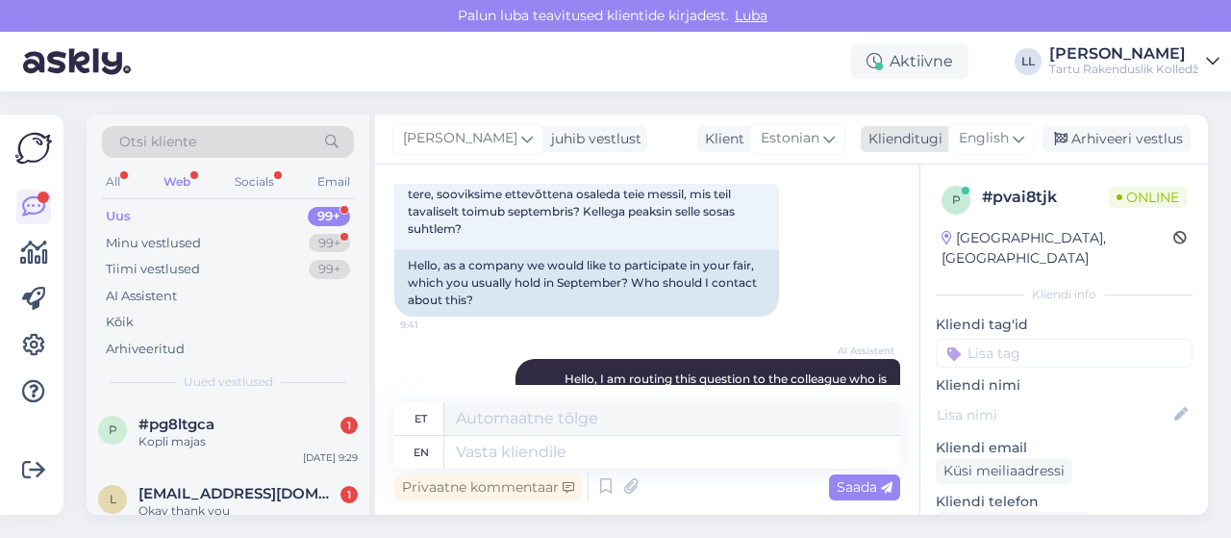
click at [1009, 128] on span "English" at bounding box center [984, 138] width 50 height 21
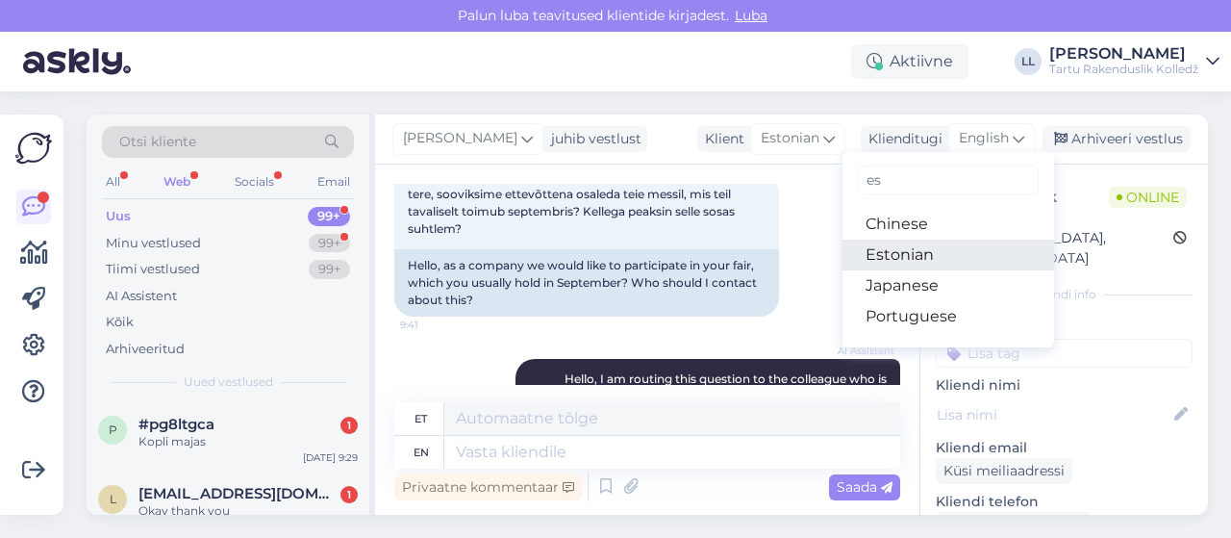
click at [898, 255] on link "Estonian" at bounding box center [948, 254] width 212 height 31
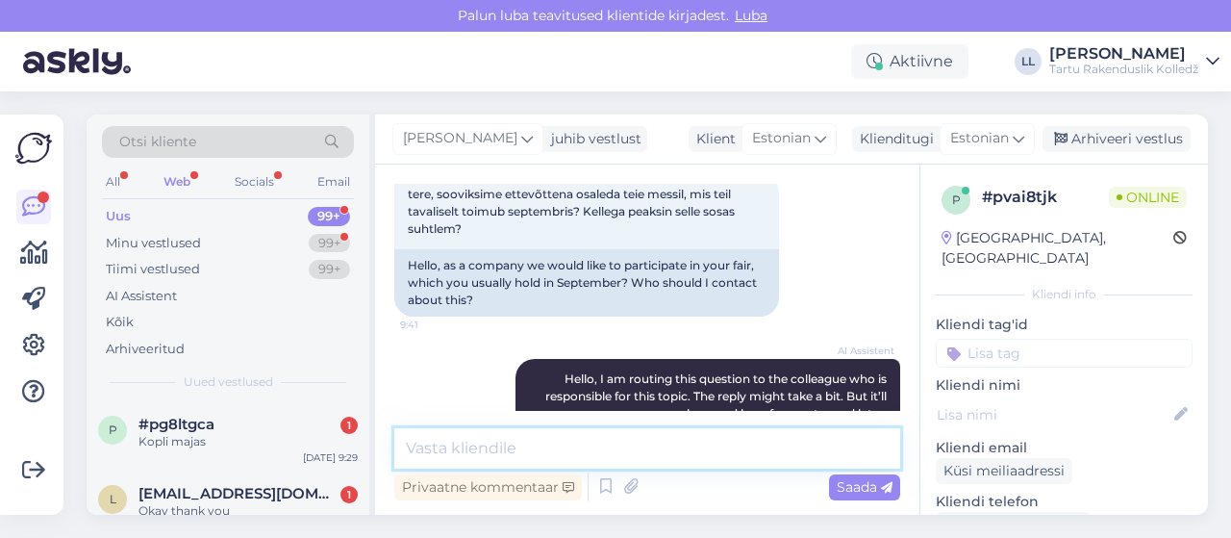
click at [532, 443] on textarea at bounding box center [647, 448] width 506 height 40
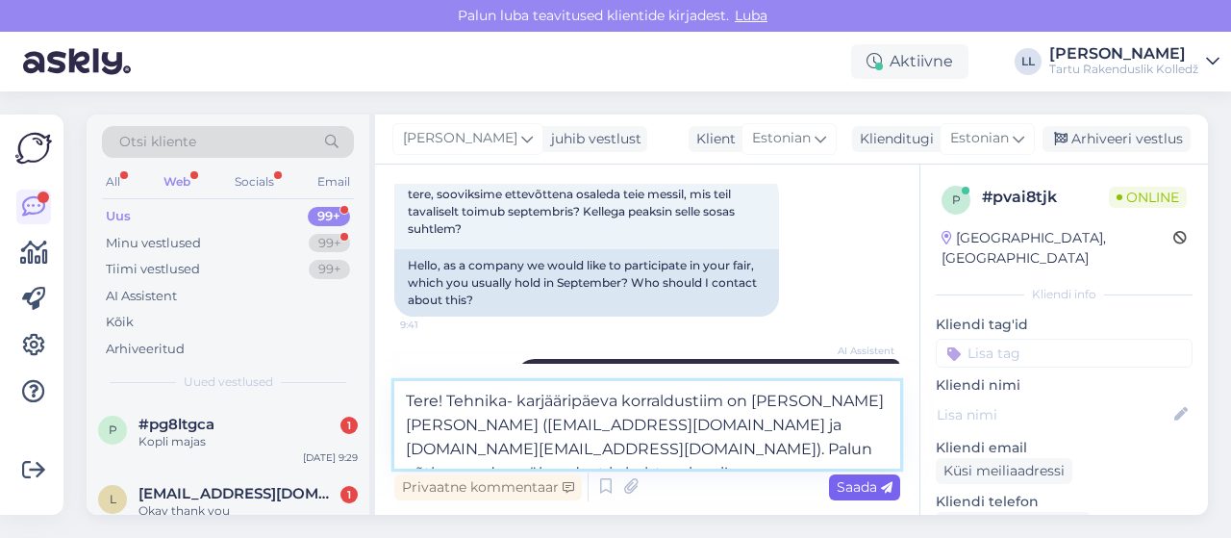
type textarea "Tere! Tehnika- karjääripäeva korraldustiim on [PERSON_NAME] [PERSON_NAME] ([EMA…"
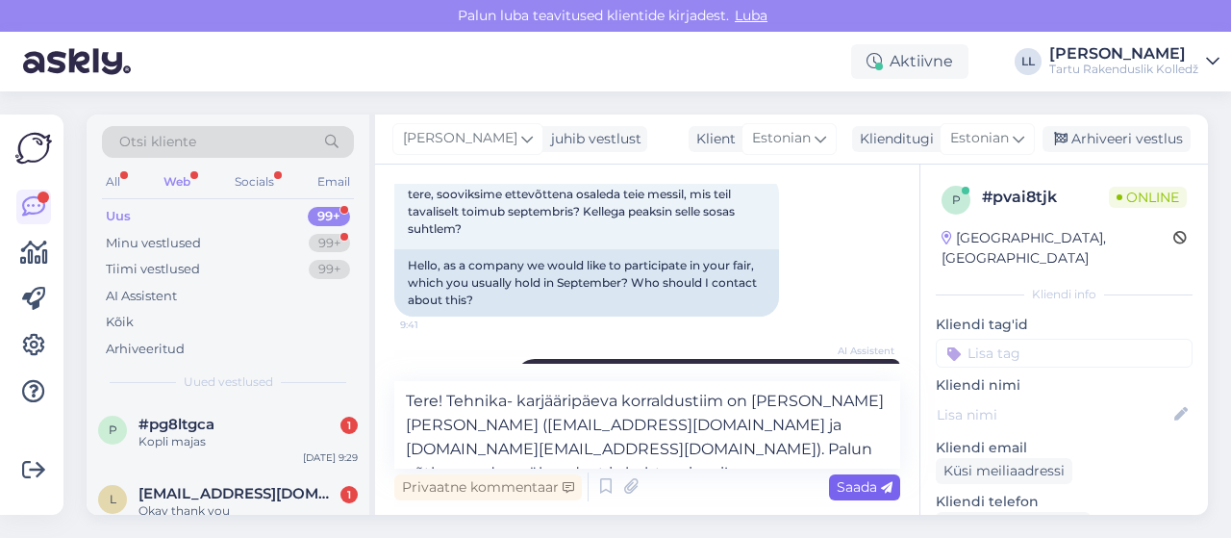
click at [848, 489] on span "Saada" at bounding box center [865, 486] width 56 height 17
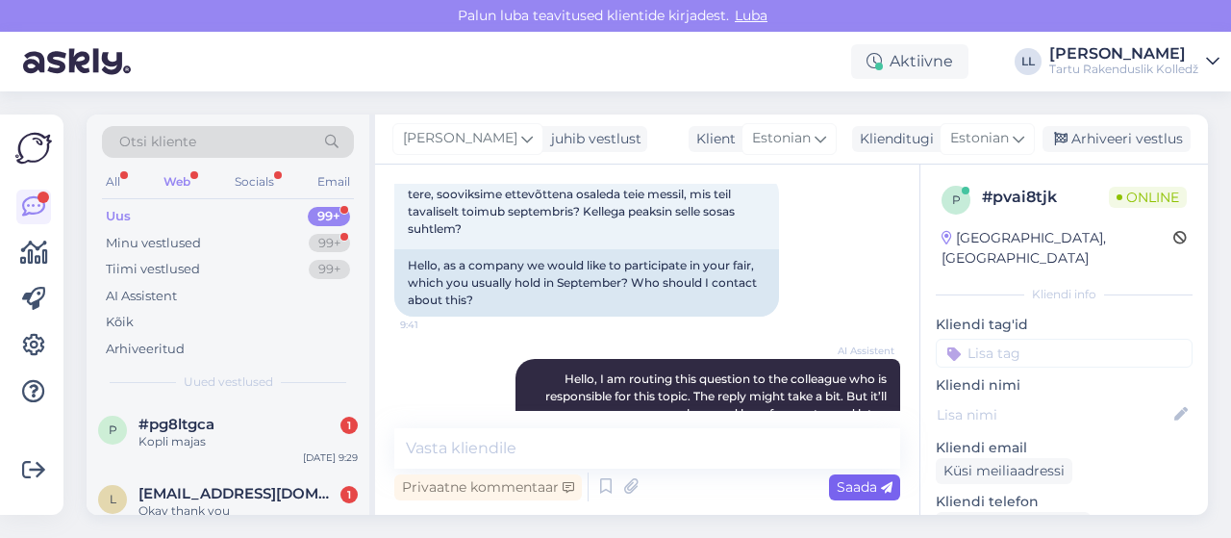
scroll to position [339, 0]
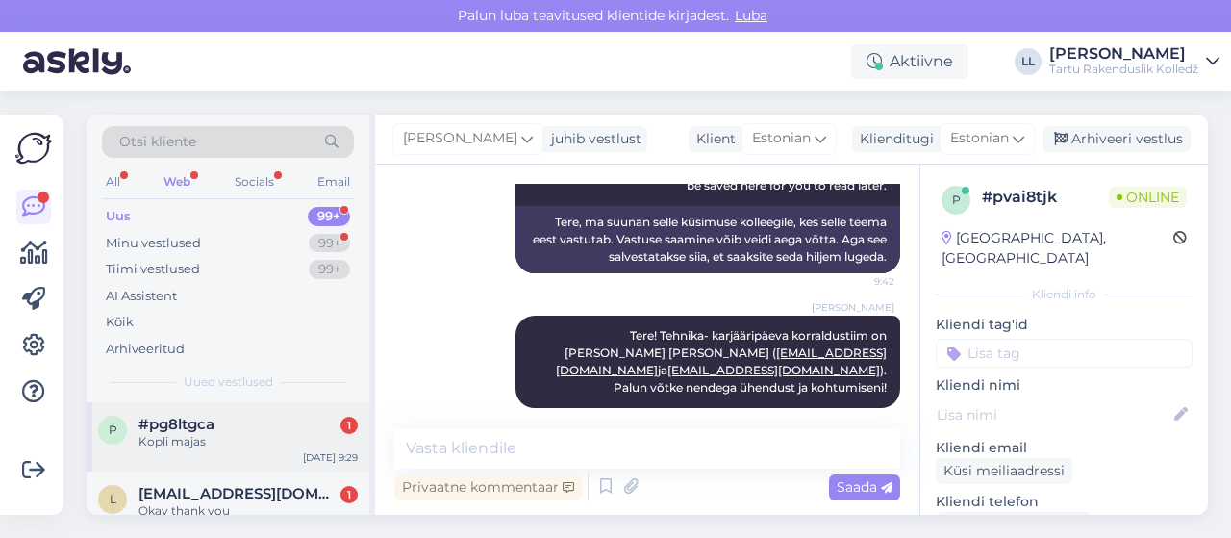
click at [263, 443] on div "Kopli majas" at bounding box center [247, 441] width 219 height 17
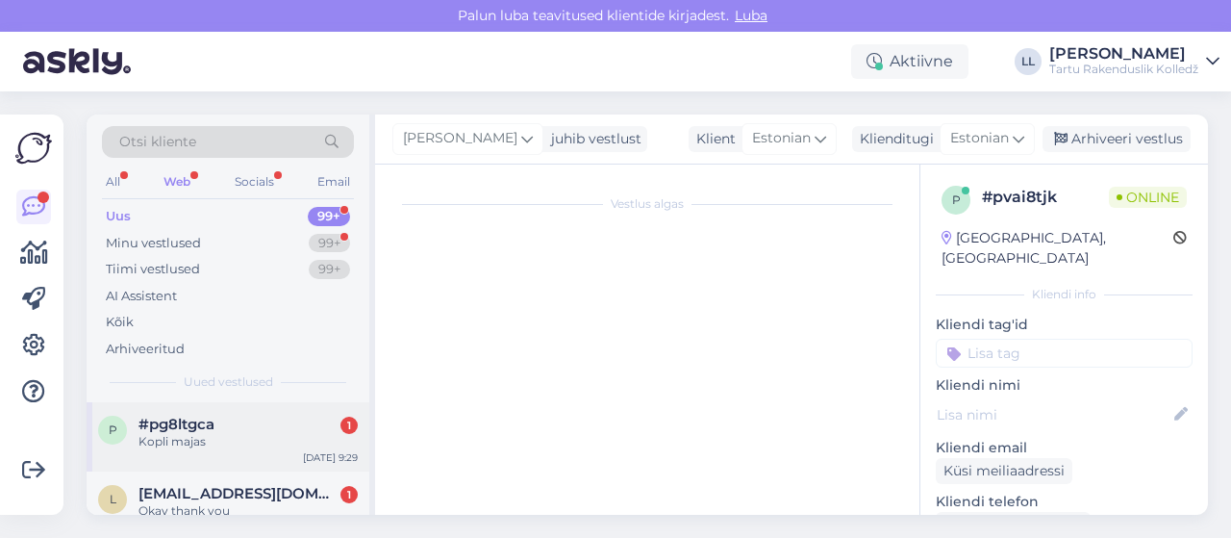
scroll to position [372, 0]
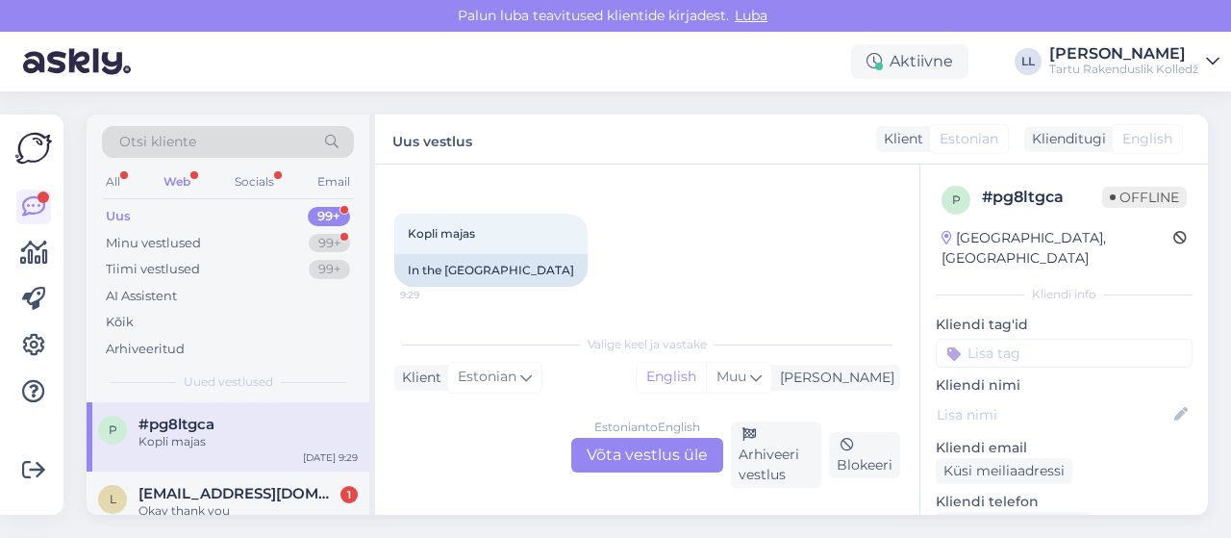
click at [900, 192] on div "Vestlus algas [DATE] Kus asub a korpus 9:28 Where is the body located? AI Assis…" at bounding box center [655, 245] width 523 height 123
click at [225, 524] on div "Otsi kliente All Web Socials Email Uus 99+ Minu vestlused 99+ Tiimi vestlused 9…" at bounding box center [653, 314] width 1156 height 446
click at [222, 505] on div "Okay thank you" at bounding box center [247, 510] width 219 height 17
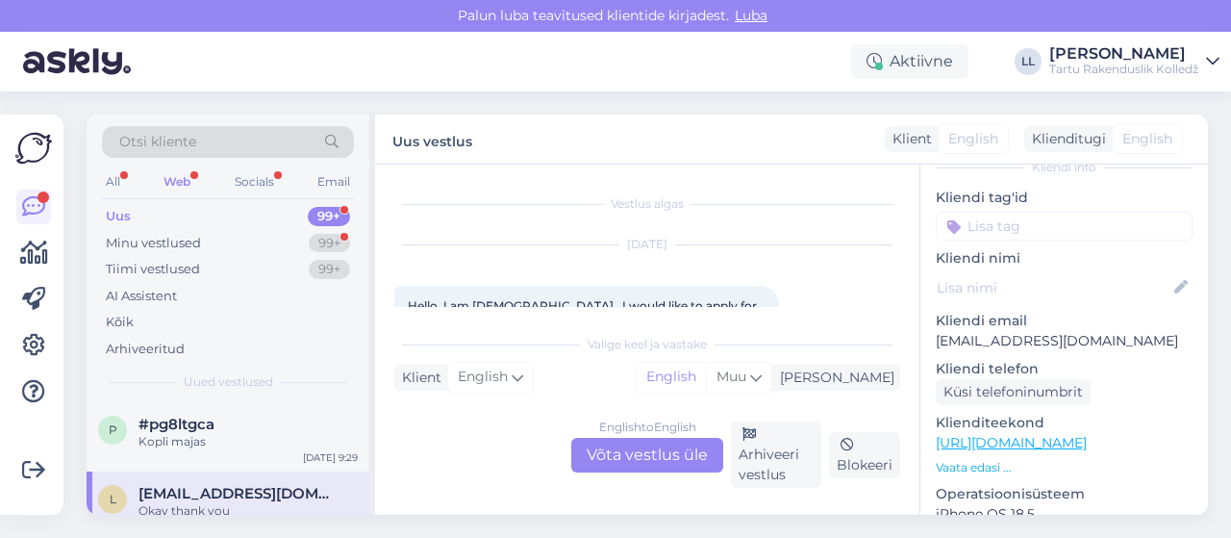
scroll to position [129, 0]
click at [612, 458] on div "English to English Võta vestlus üle" at bounding box center [647, 455] width 152 height 35
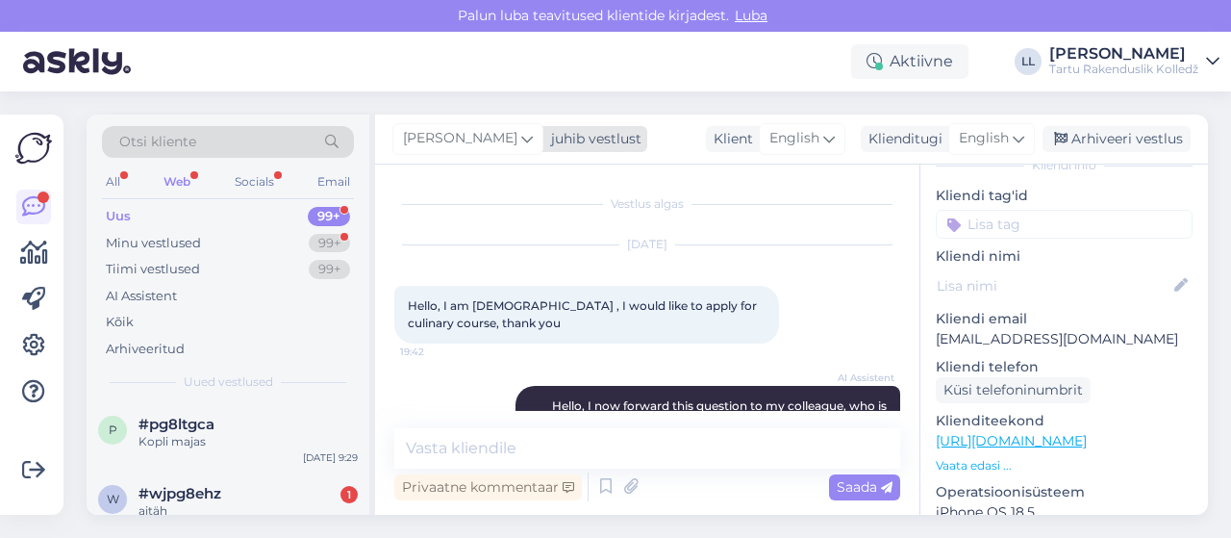
click at [479, 147] on span "[PERSON_NAME]" at bounding box center [460, 138] width 114 height 21
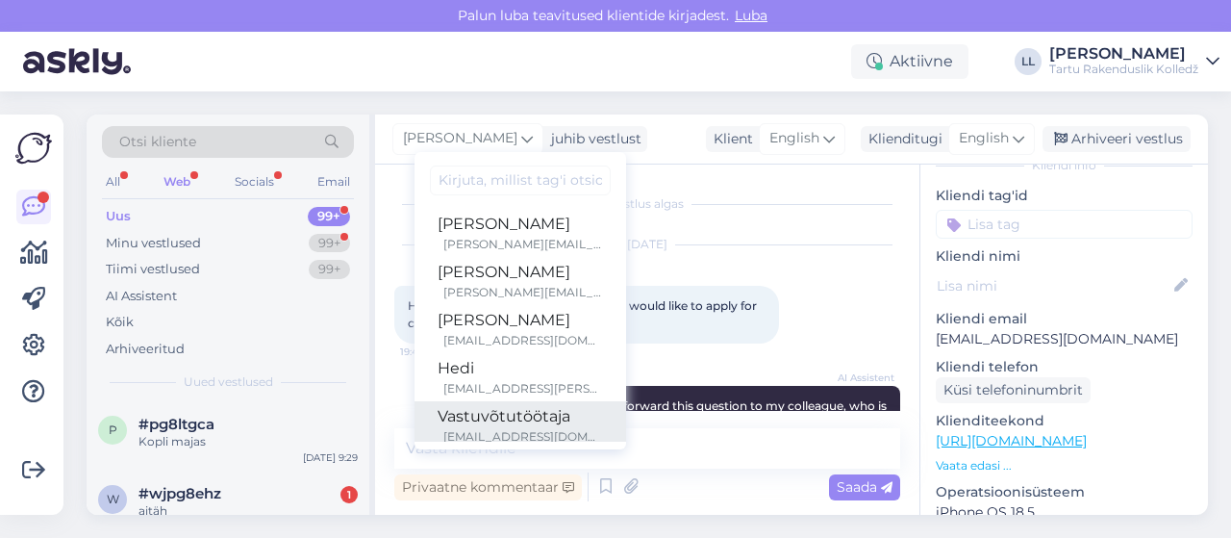
click at [443, 416] on div "Vastuvõtutöötaja" at bounding box center [520, 416] width 165 height 23
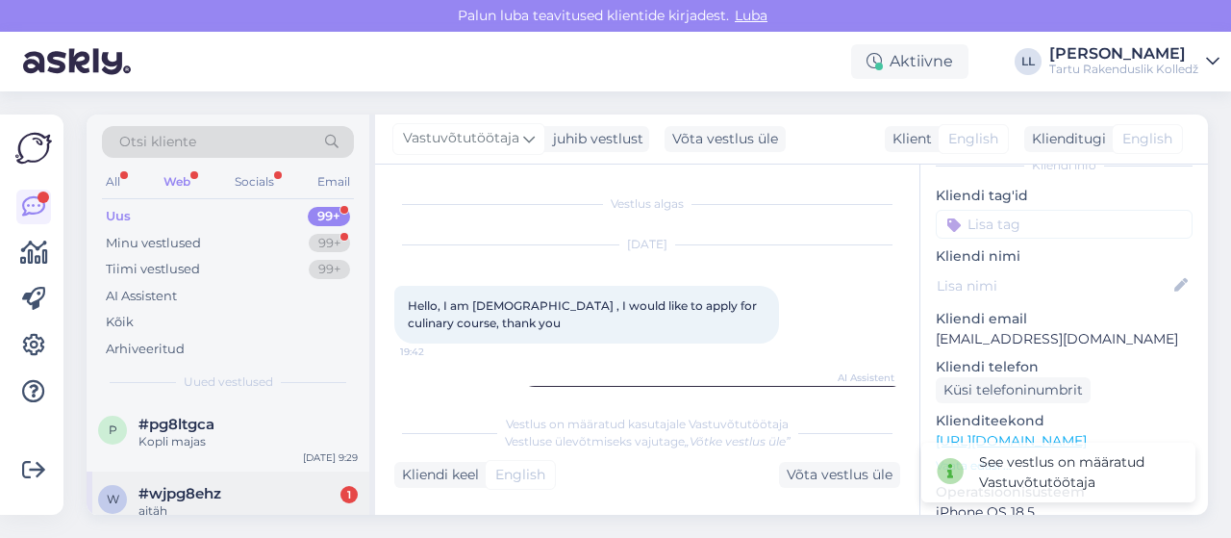
click at [178, 493] on span "#wjpg8ehz" at bounding box center [179, 493] width 83 height 17
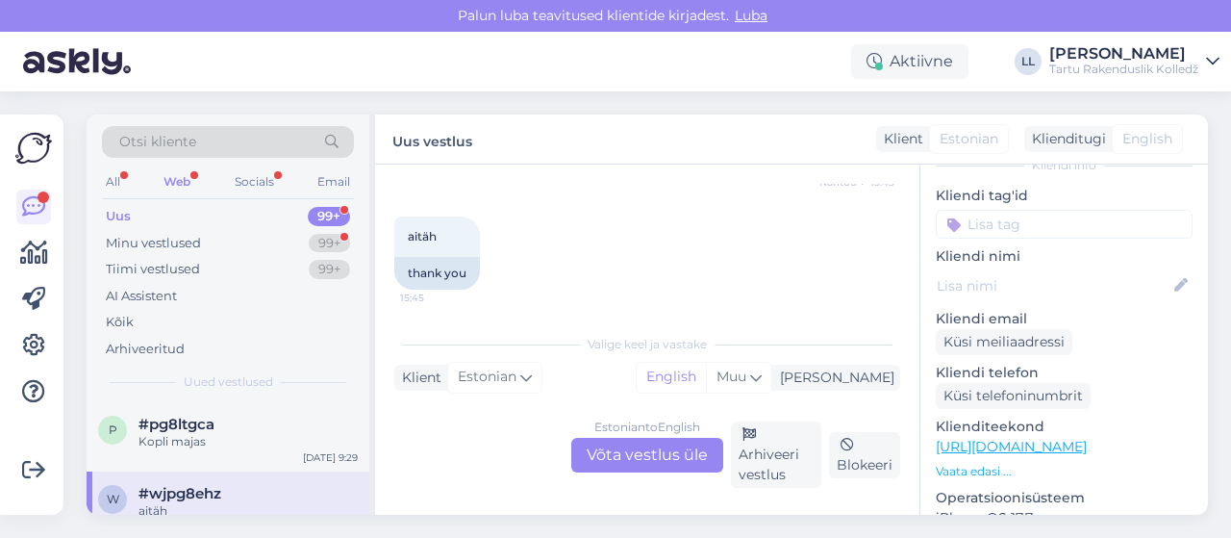
scroll to position [605, 0]
click at [623, 449] on div "Estonian to English Võta vestlus üle" at bounding box center [647, 455] width 152 height 35
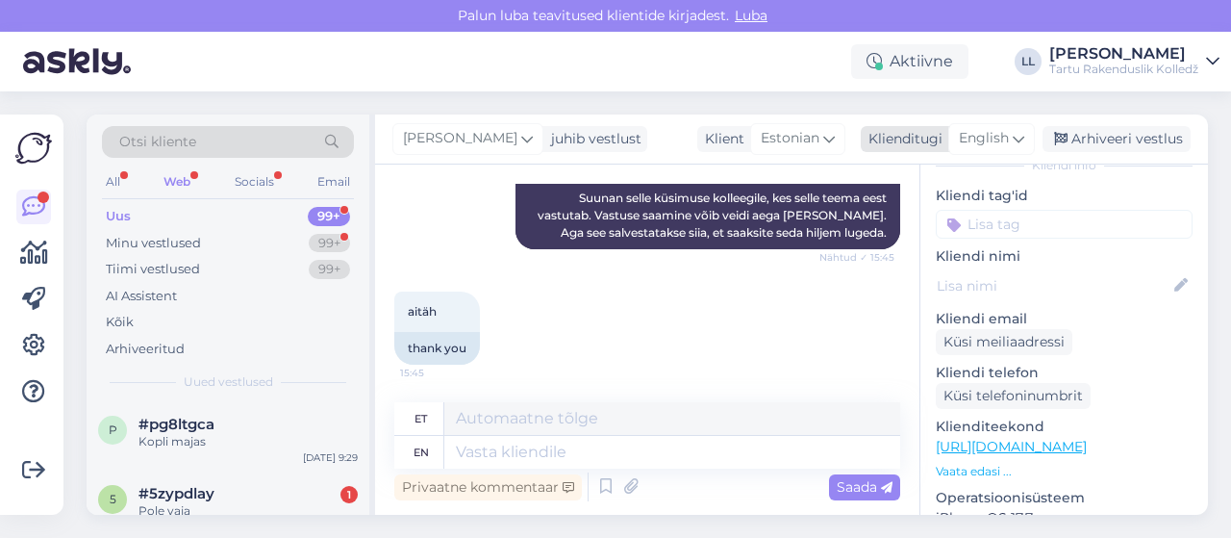
click at [975, 141] on span "English" at bounding box center [984, 138] width 50 height 21
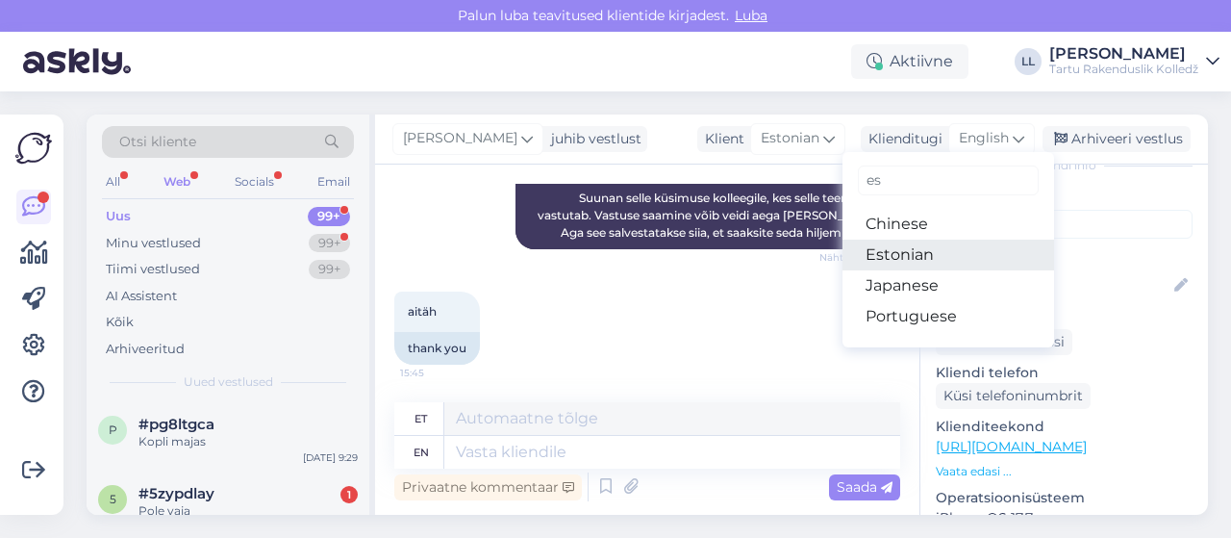
click at [930, 253] on link "Estonian" at bounding box center [948, 254] width 212 height 31
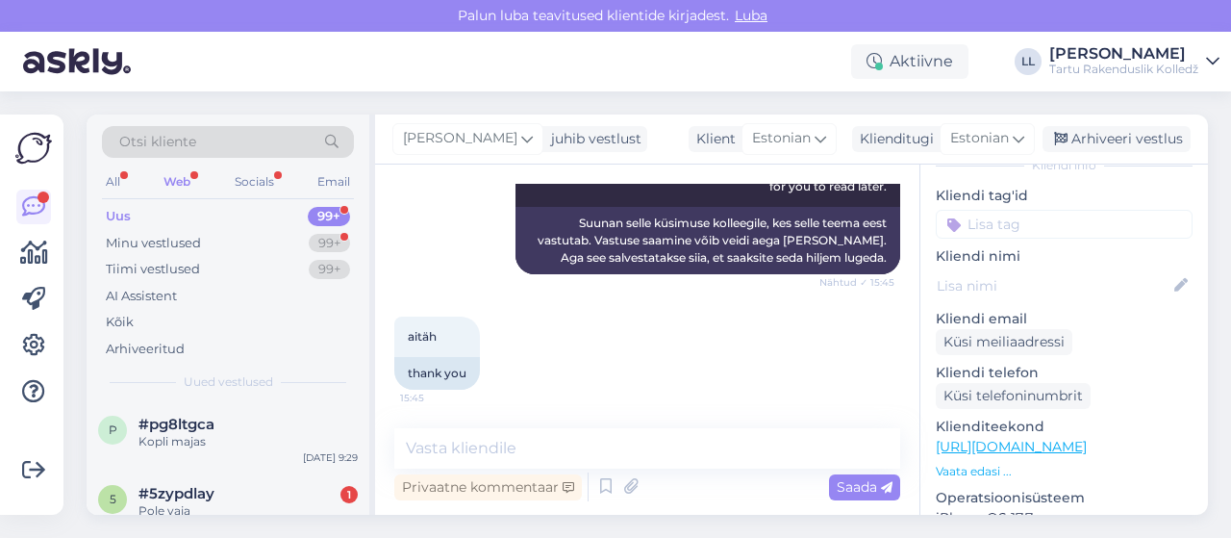
scroll to position [501, 0]
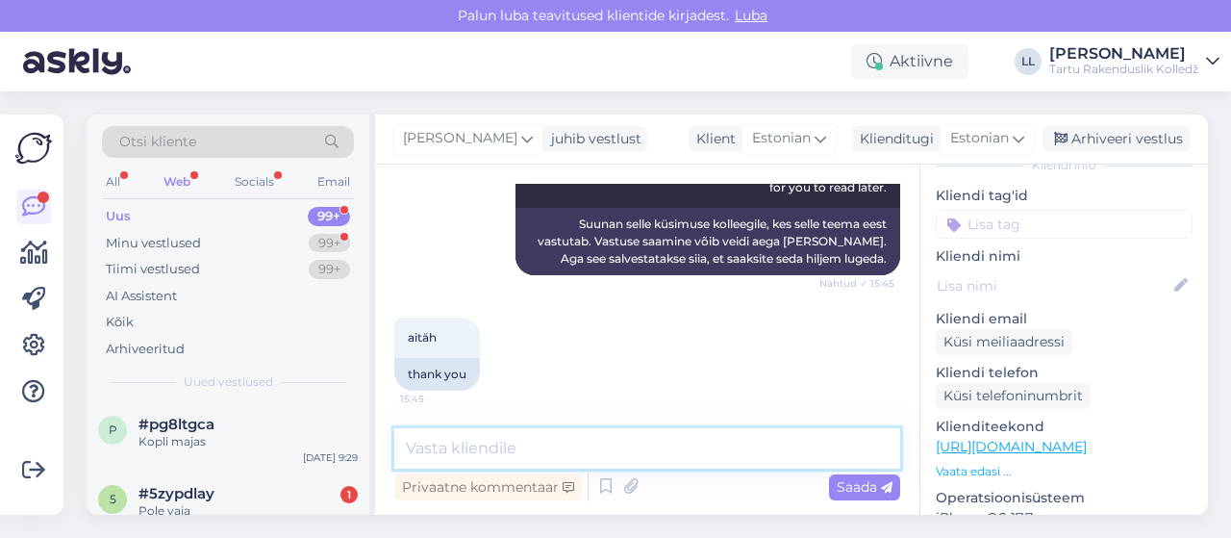
click at [519, 457] on textarea at bounding box center [647, 448] width 506 height 40
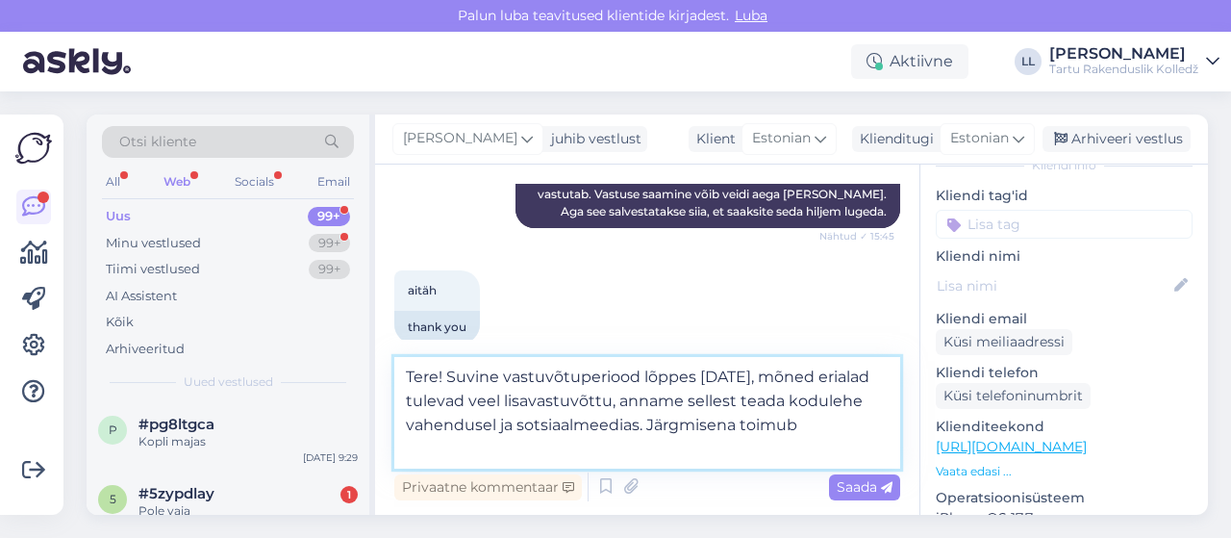
scroll to position [572, 0]
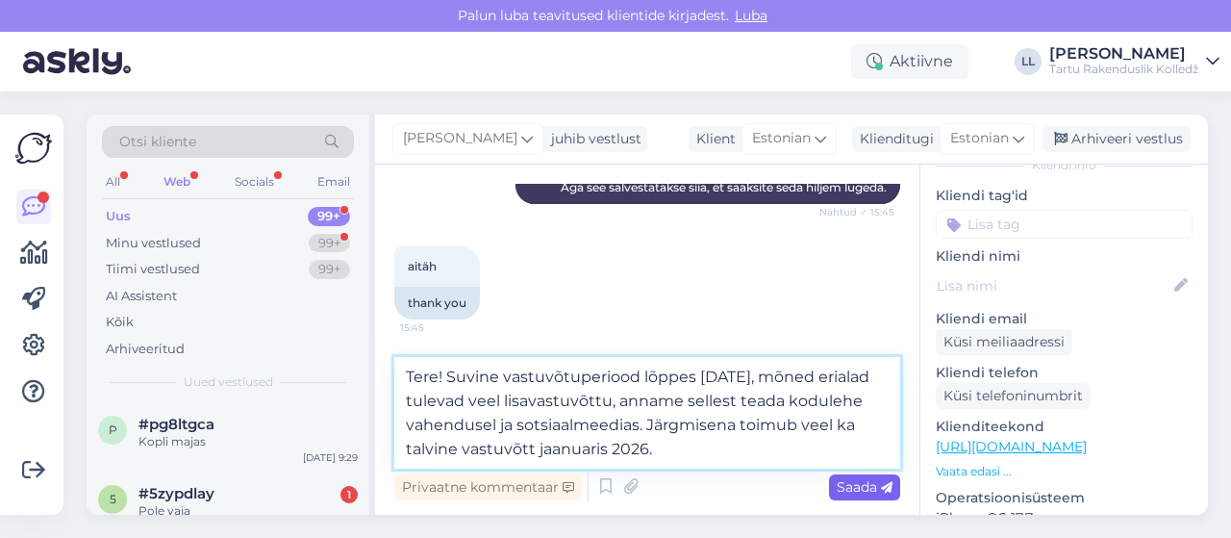
type textarea "Tere! Suvine vastuvõtuperiood lõppes [DATE], mõned erialad tulevad veel lisavas…"
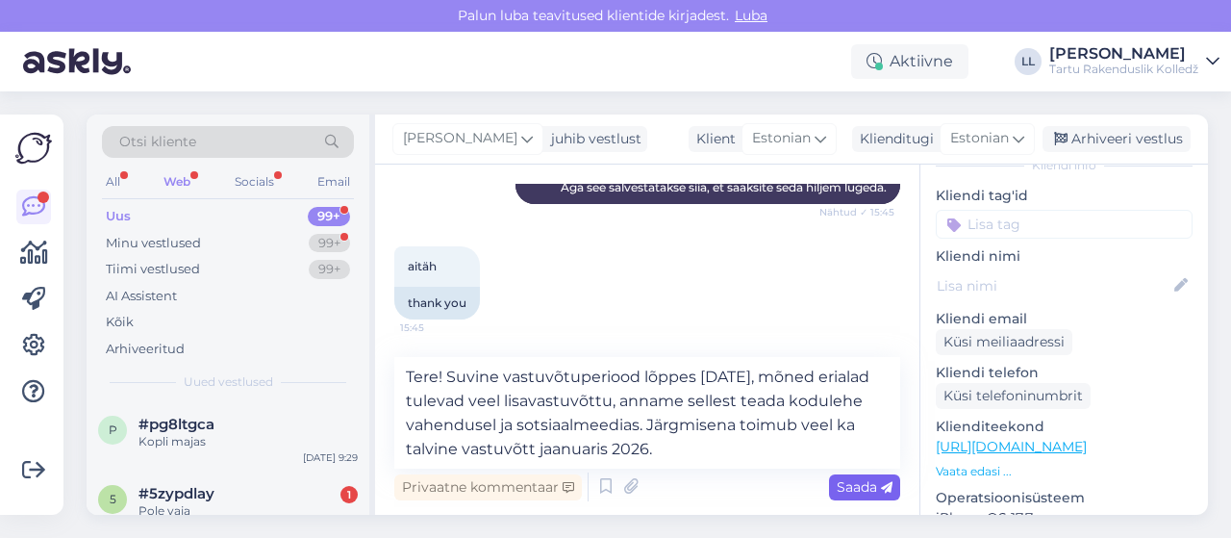
click at [867, 492] on span "Saada" at bounding box center [865, 486] width 56 height 17
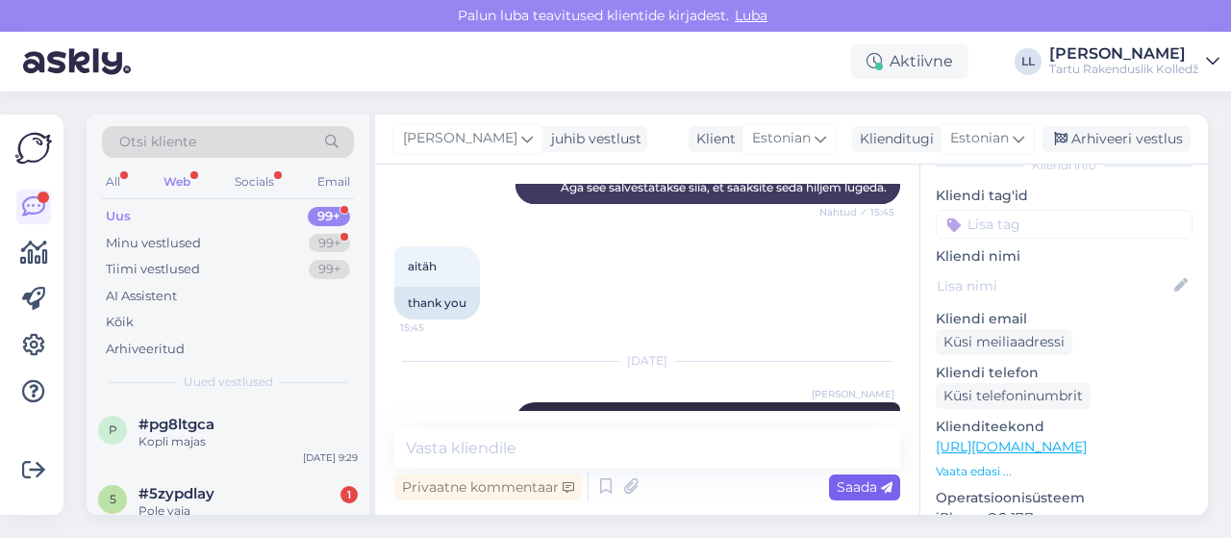
scroll to position [676, 0]
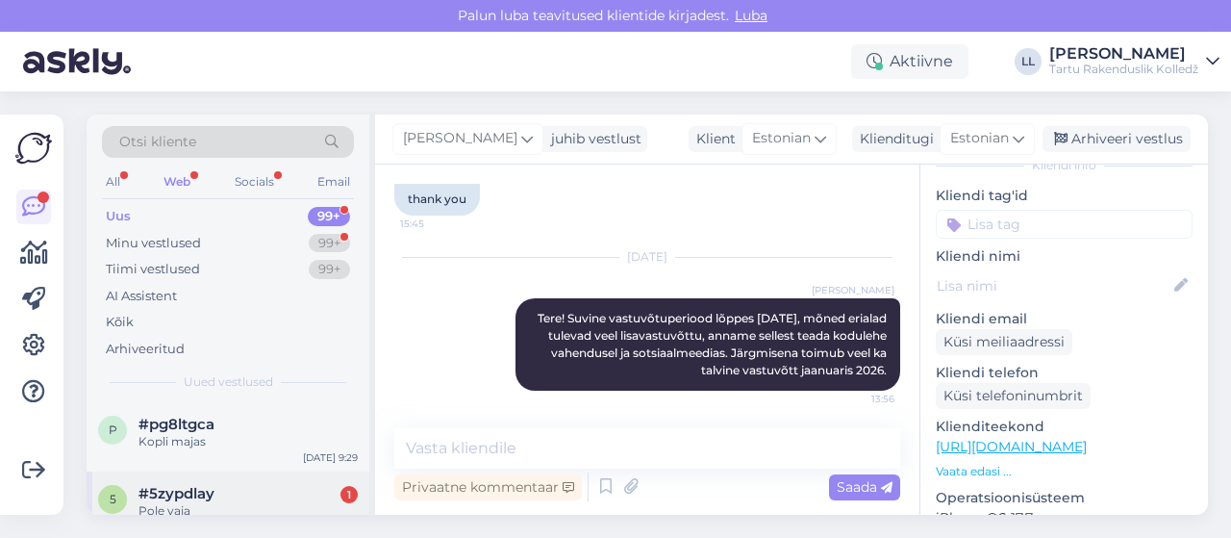
click at [187, 502] on div "Pole vaja" at bounding box center [247, 510] width 219 height 17
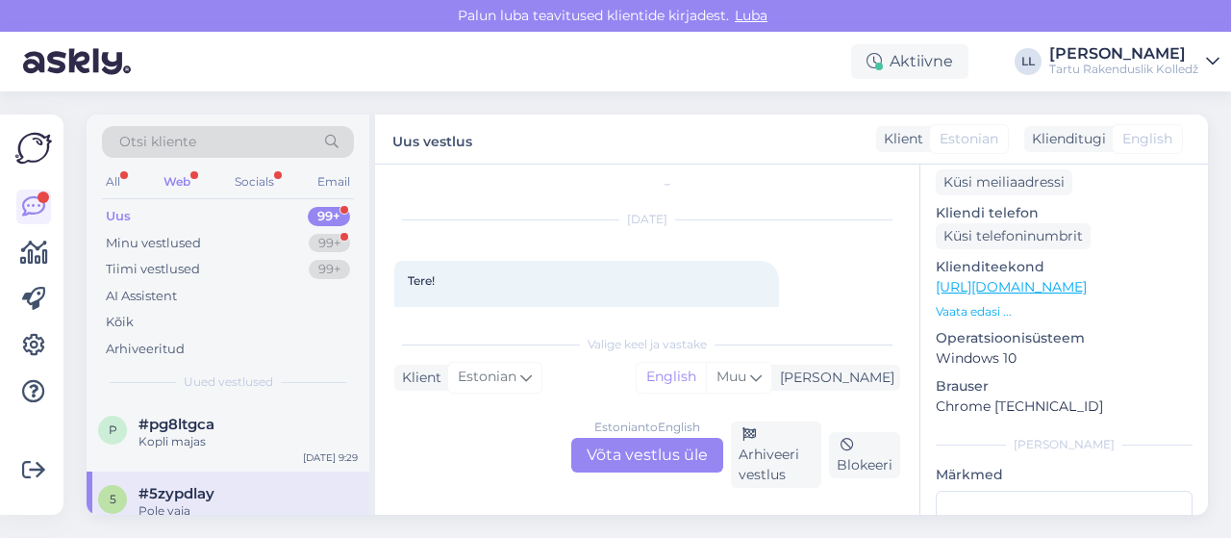
scroll to position [305, 0]
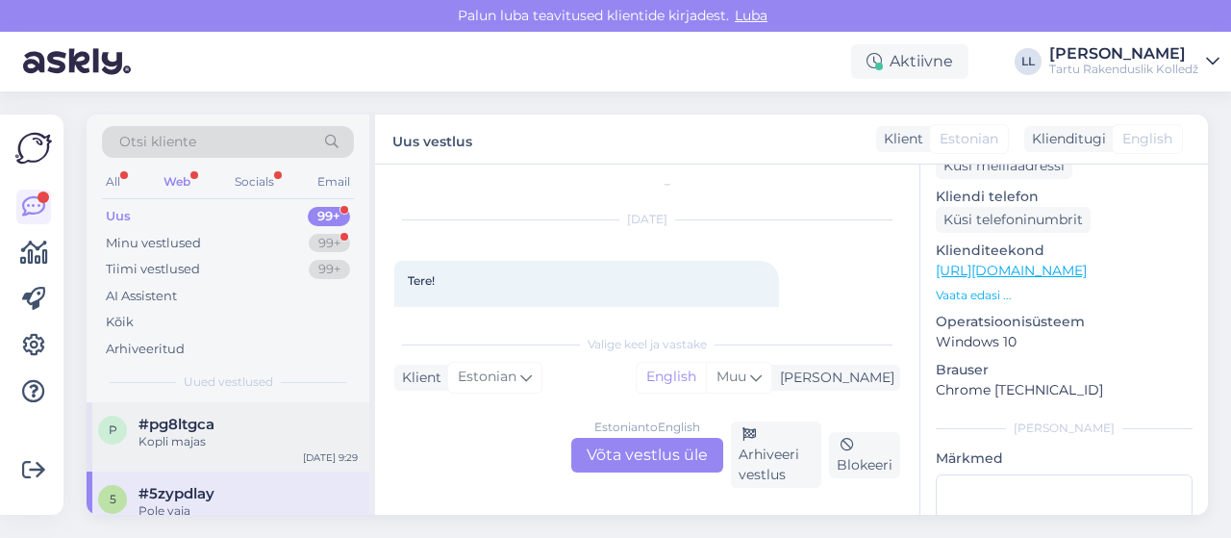
click at [175, 409] on div "p #pg8ltgca Kopli majas [DATE] 9:29" at bounding box center [228, 436] width 283 height 69
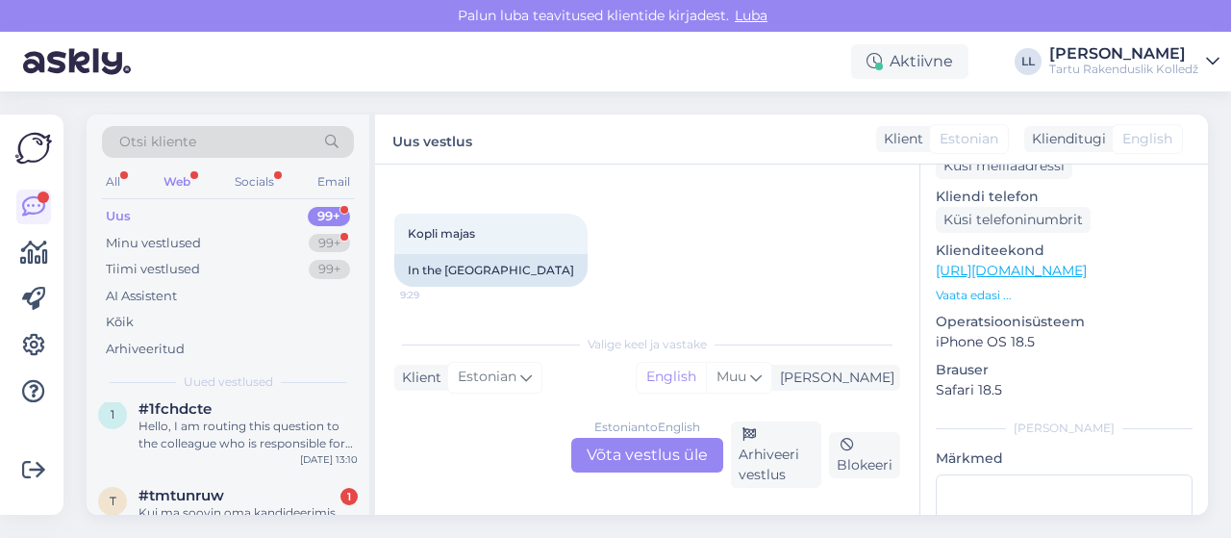
scroll to position [192, 0]
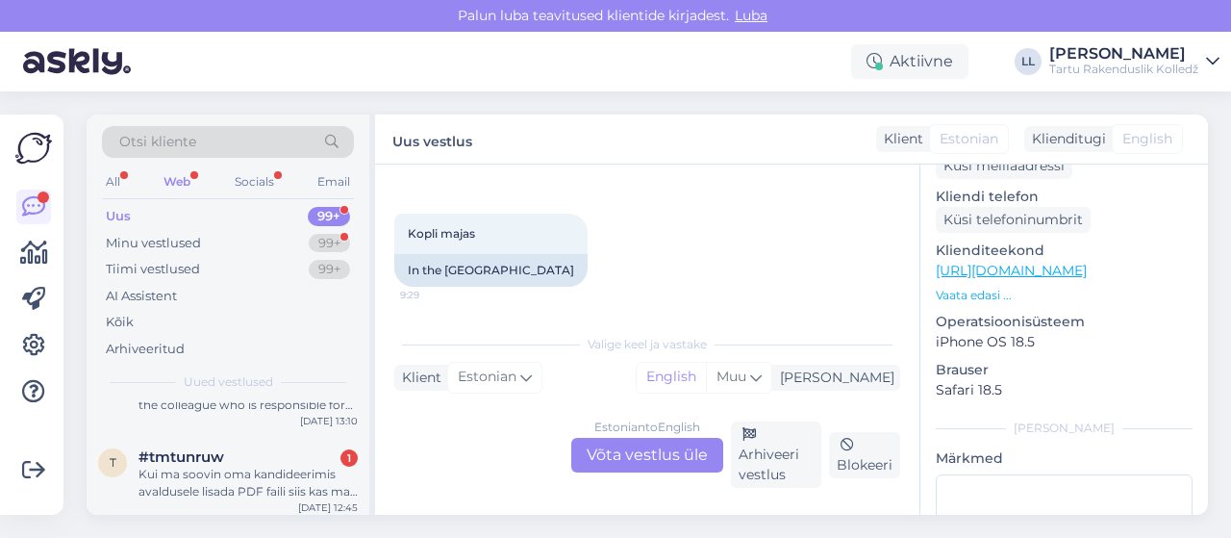
click at [175, 409] on div "Hello, I am routing this question to the colleague who is responsible for this …" at bounding box center [247, 396] width 219 height 35
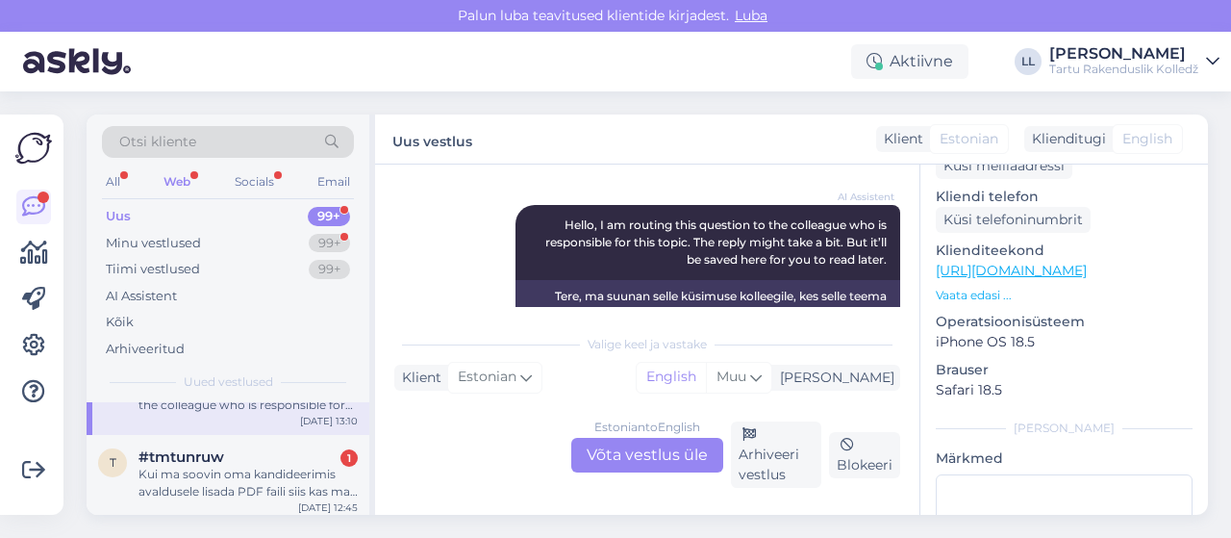
scroll to position [231, 0]
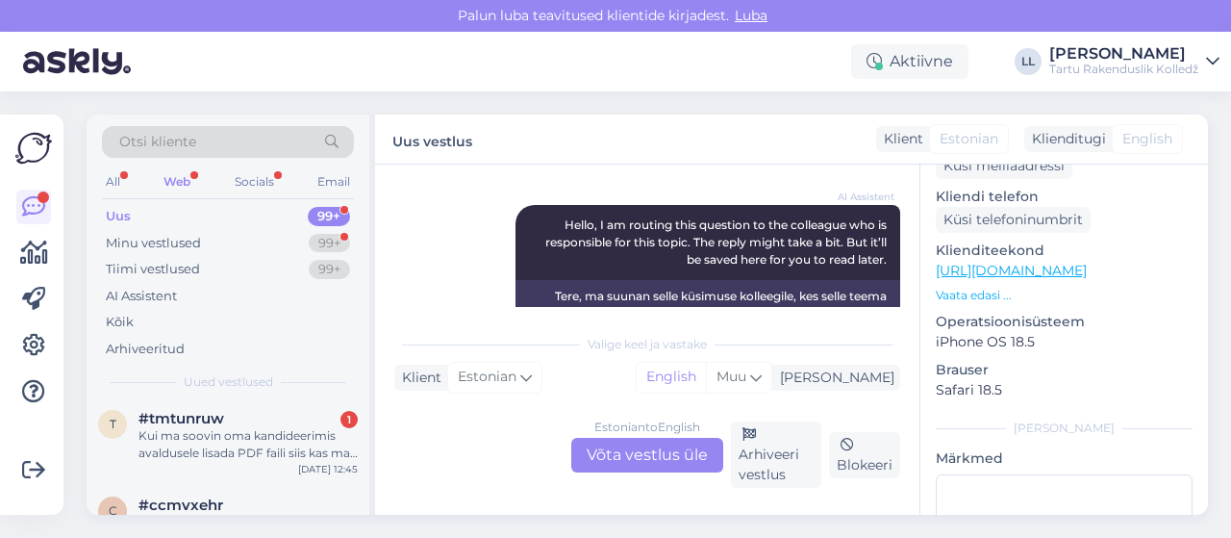
click at [184, 427] on div "Kui ma soovin oma kandideerimis avaldusele lisada PDF faili siis kas ma [PERSON…" at bounding box center [247, 444] width 219 height 35
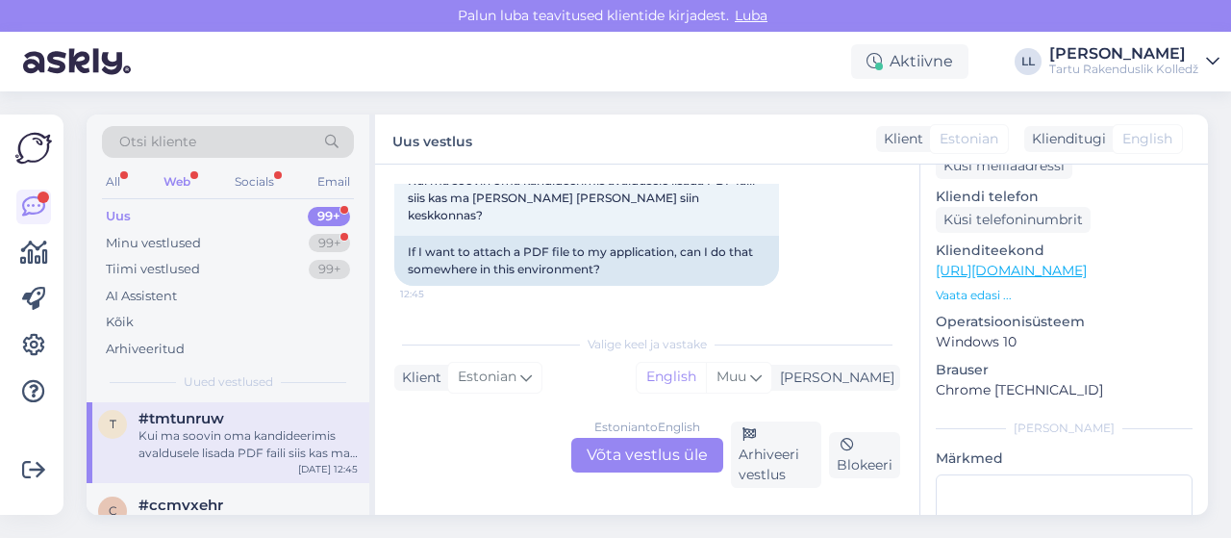
scroll to position [693, 0]
click at [639, 463] on div "Estonian to English Võta vestlus üle" at bounding box center [647, 455] width 152 height 35
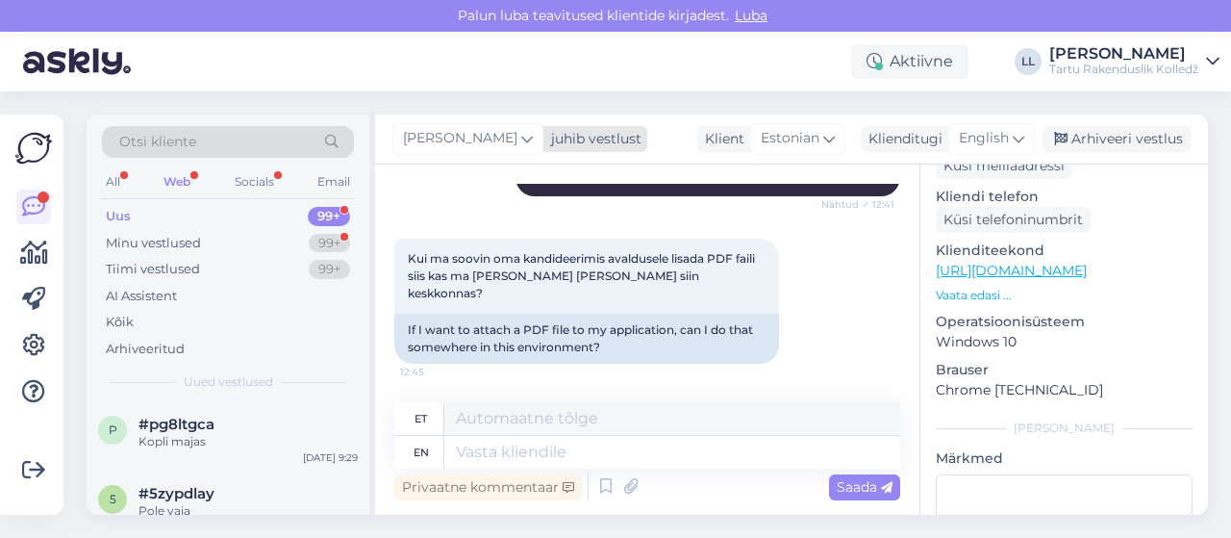
click at [458, 145] on span "[PERSON_NAME]" at bounding box center [460, 138] width 114 height 21
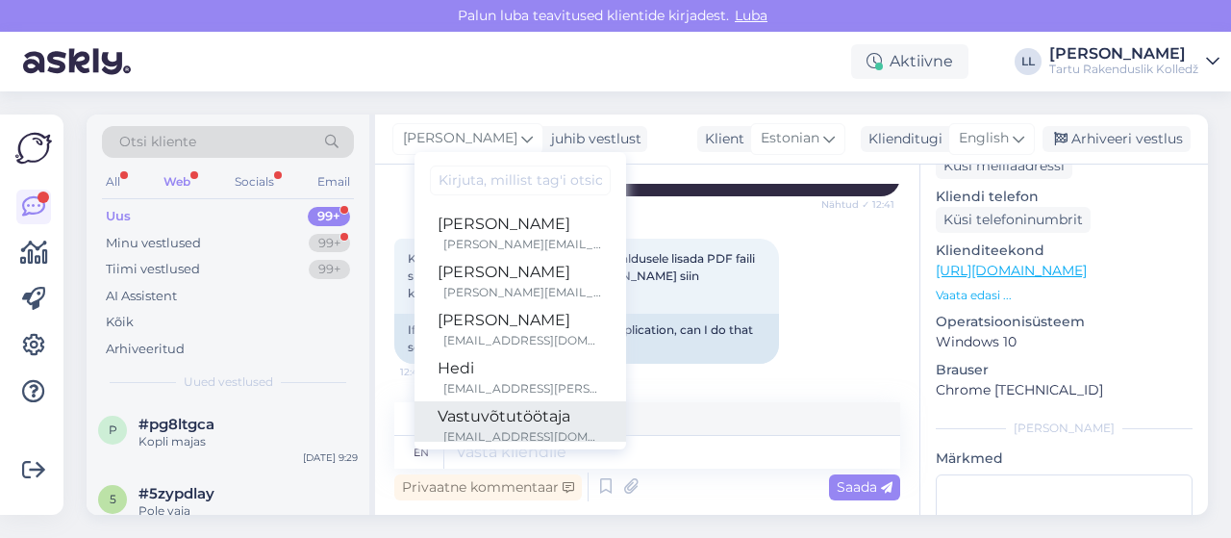
click at [443, 430] on div "[EMAIL_ADDRESS][DOMAIN_NAME]" at bounding box center [523, 436] width 160 height 17
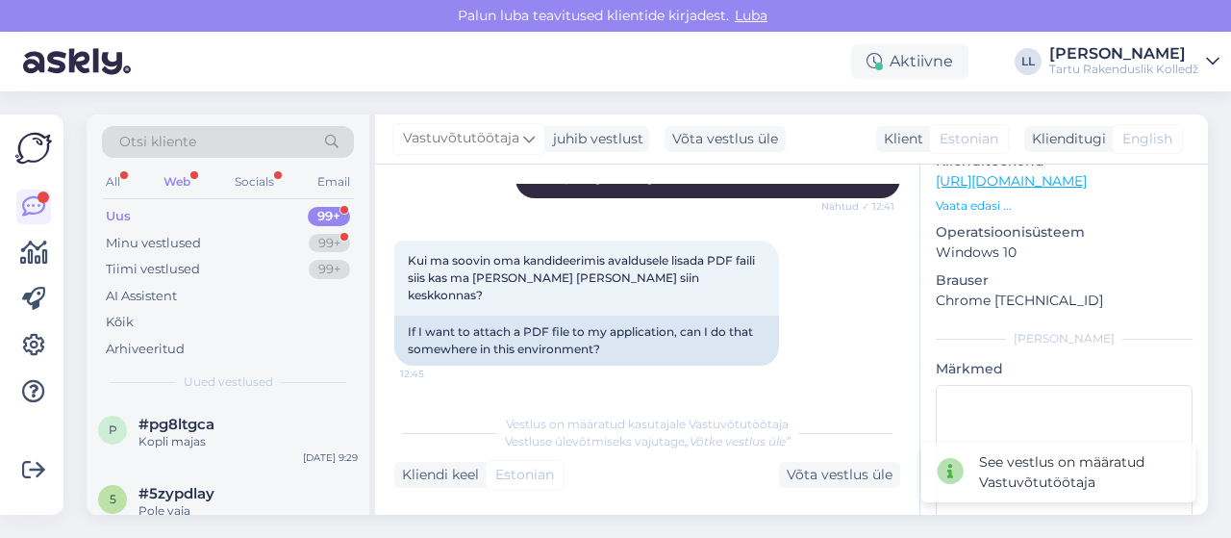
scroll to position [444, 0]
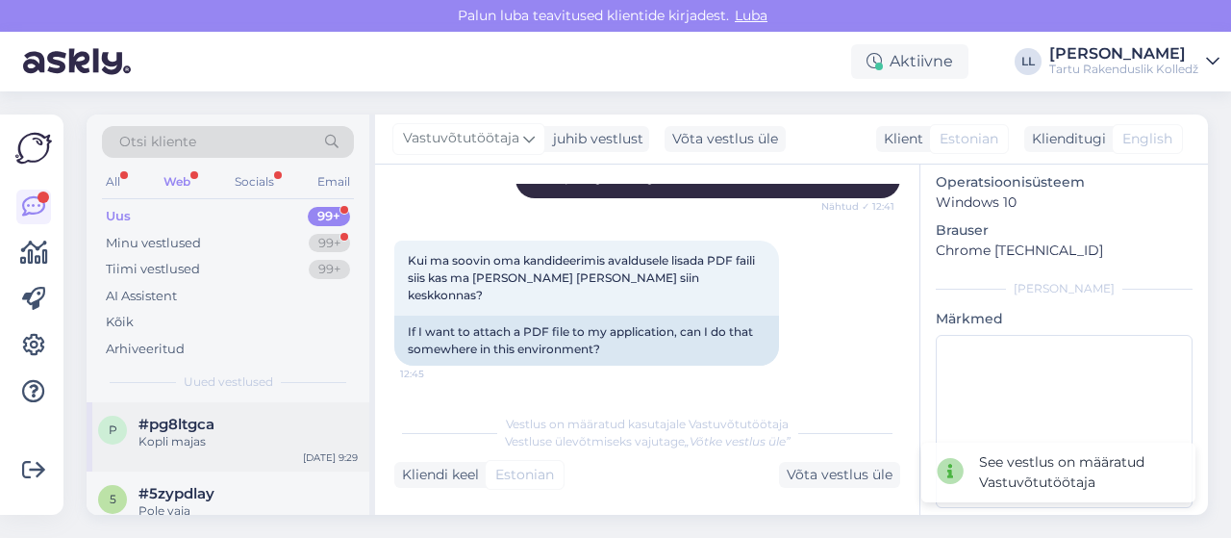
click at [210, 420] on span "#pg8ltgca" at bounding box center [176, 423] width 76 height 17
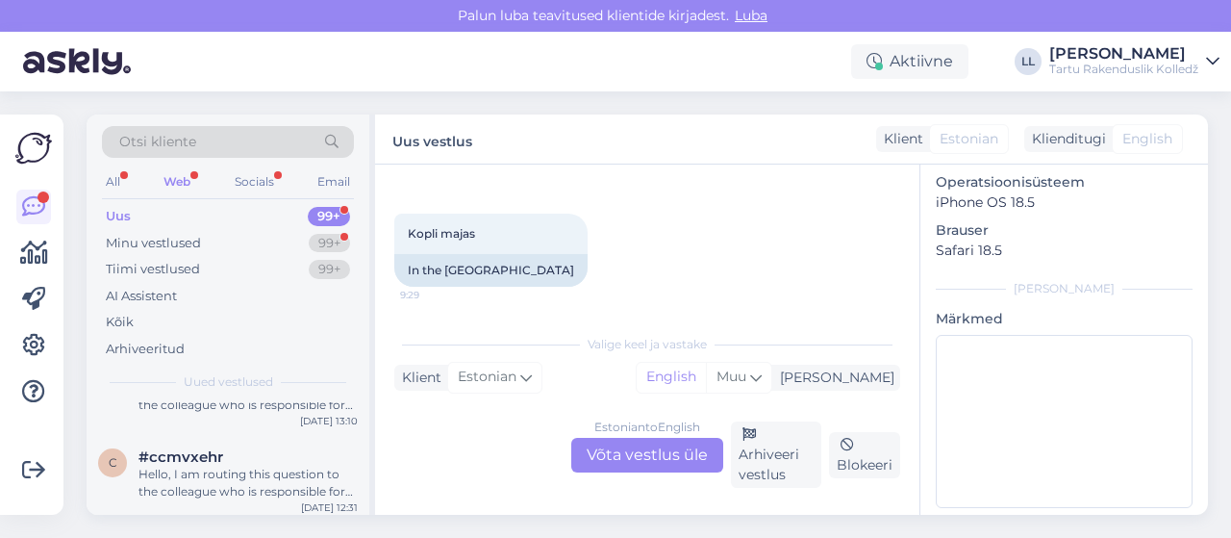
scroll to position [231, 0]
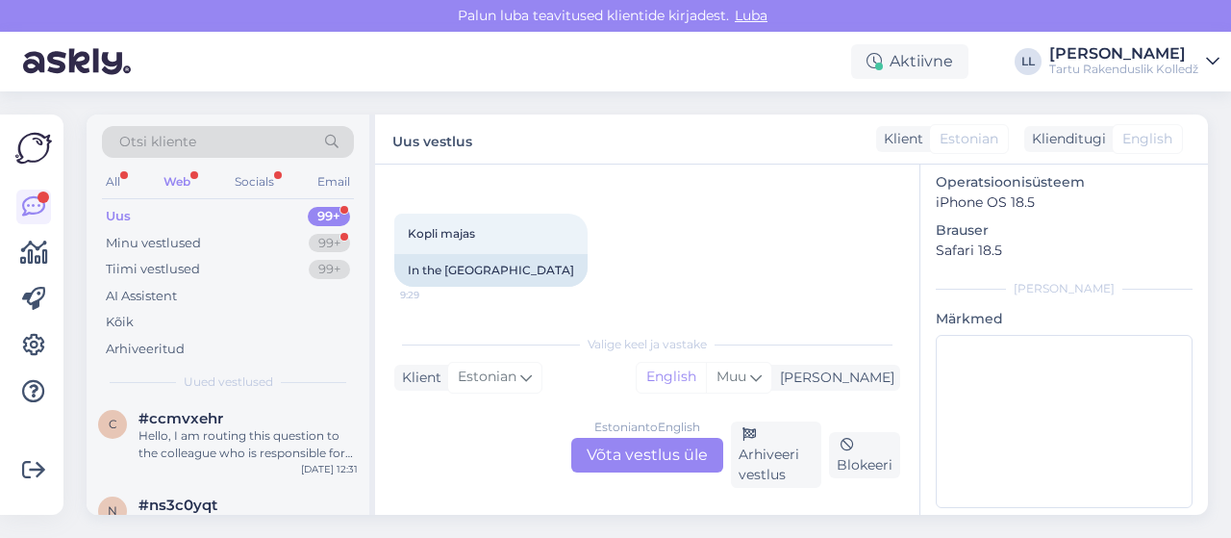
click at [210, 420] on span "#ccmvxehr" at bounding box center [180, 418] width 85 height 17
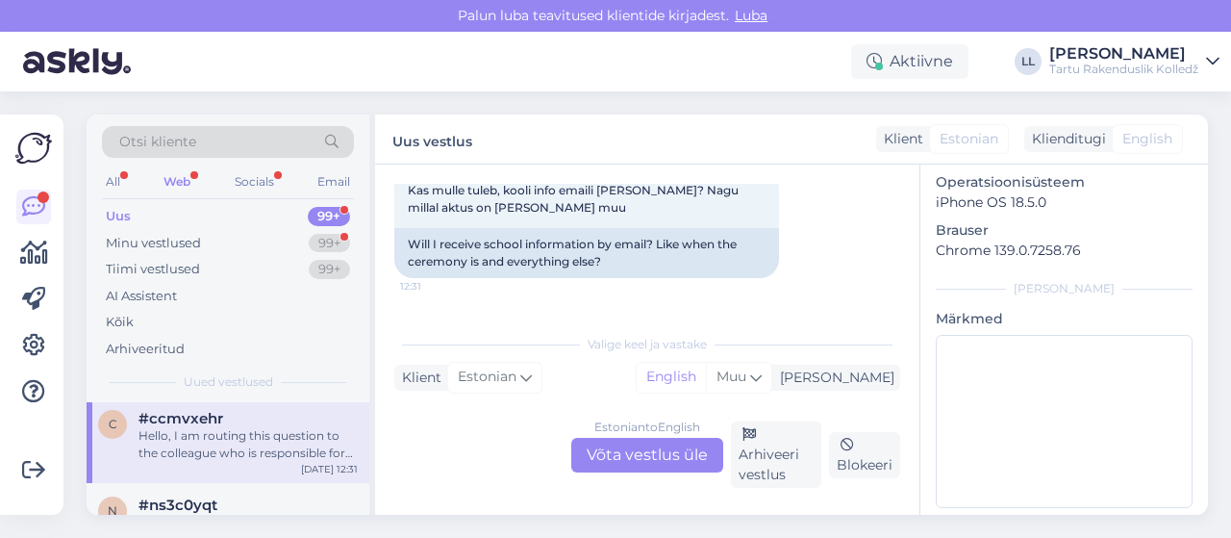
scroll to position [77, 0]
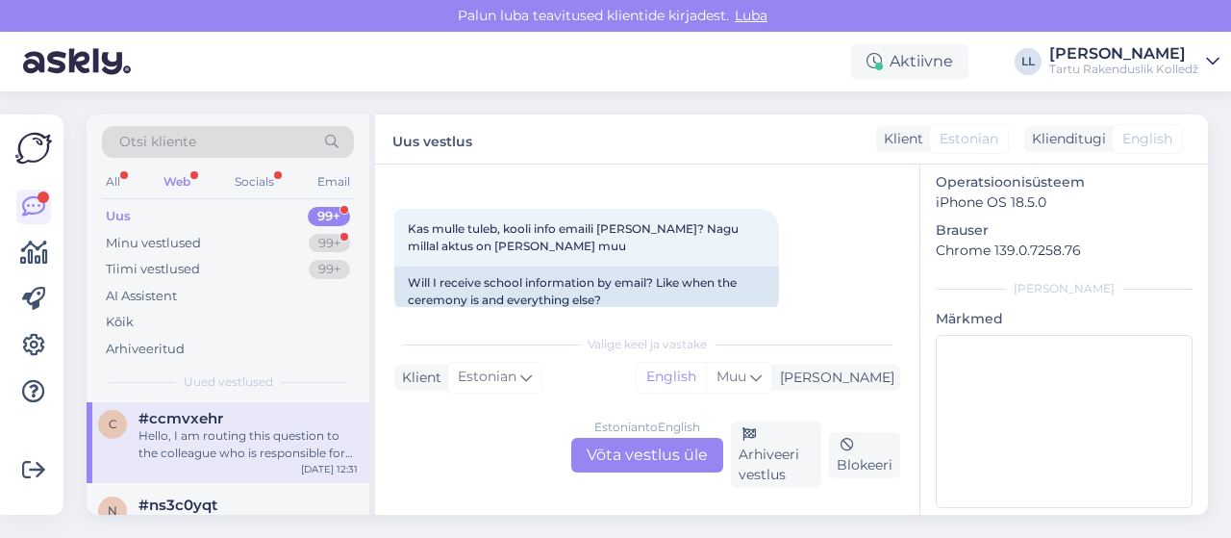
click at [609, 449] on div "Estonian to English Võta vestlus üle" at bounding box center [647, 455] width 152 height 35
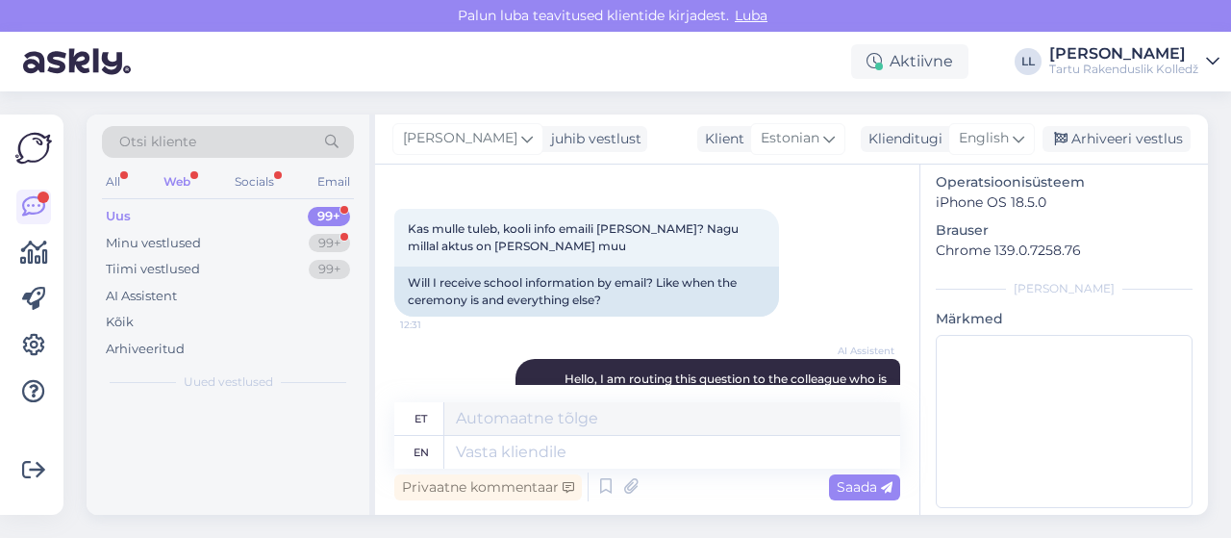
scroll to position [0, 0]
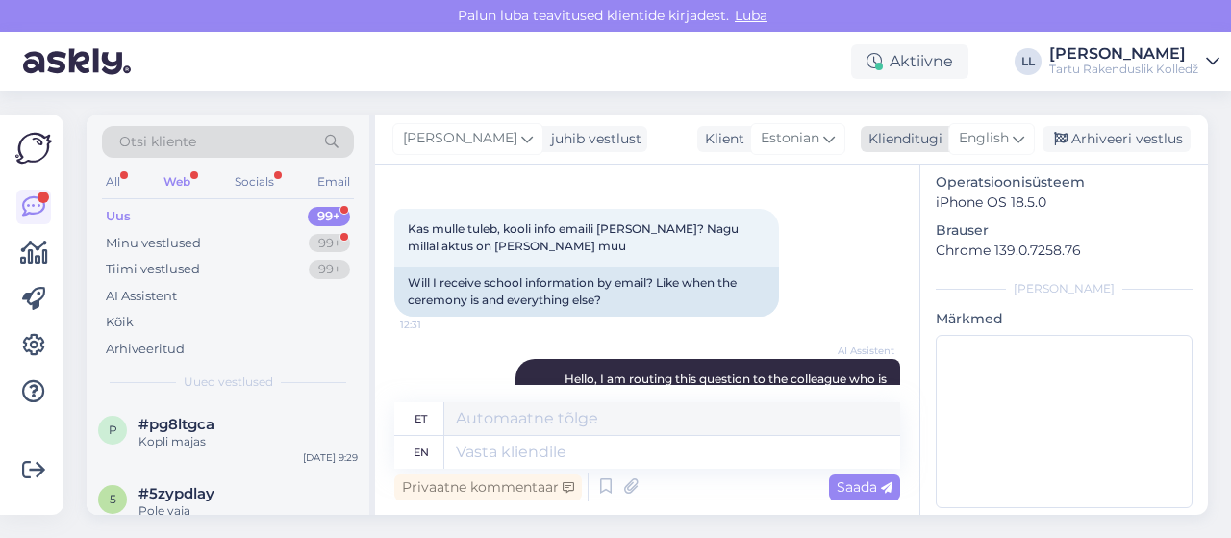
click at [976, 151] on div "English" at bounding box center [991, 138] width 87 height 31
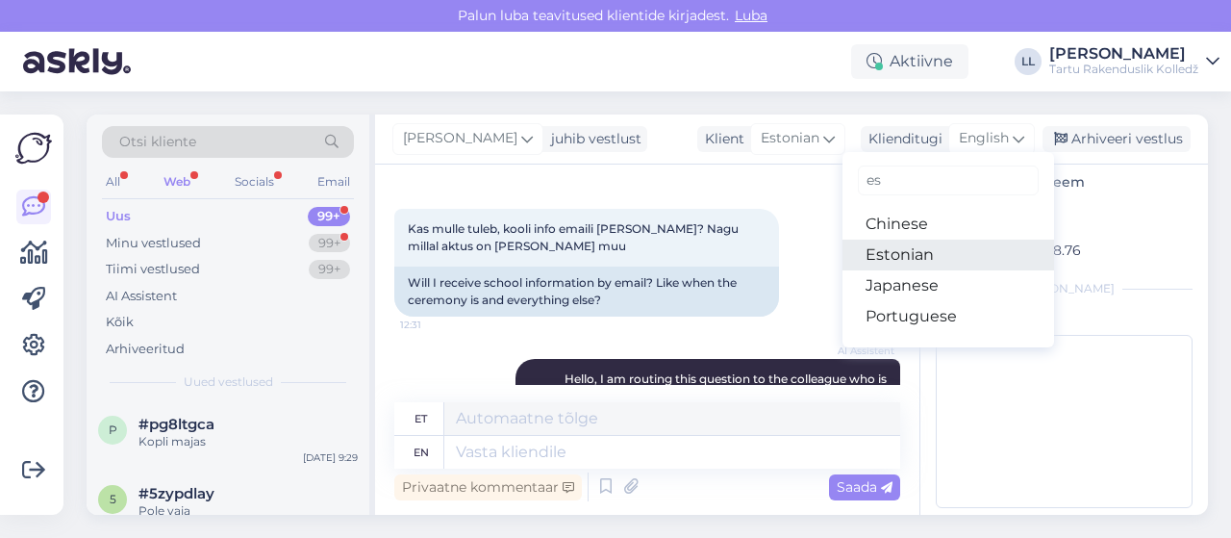
click at [871, 259] on link "Estonian" at bounding box center [948, 254] width 212 height 31
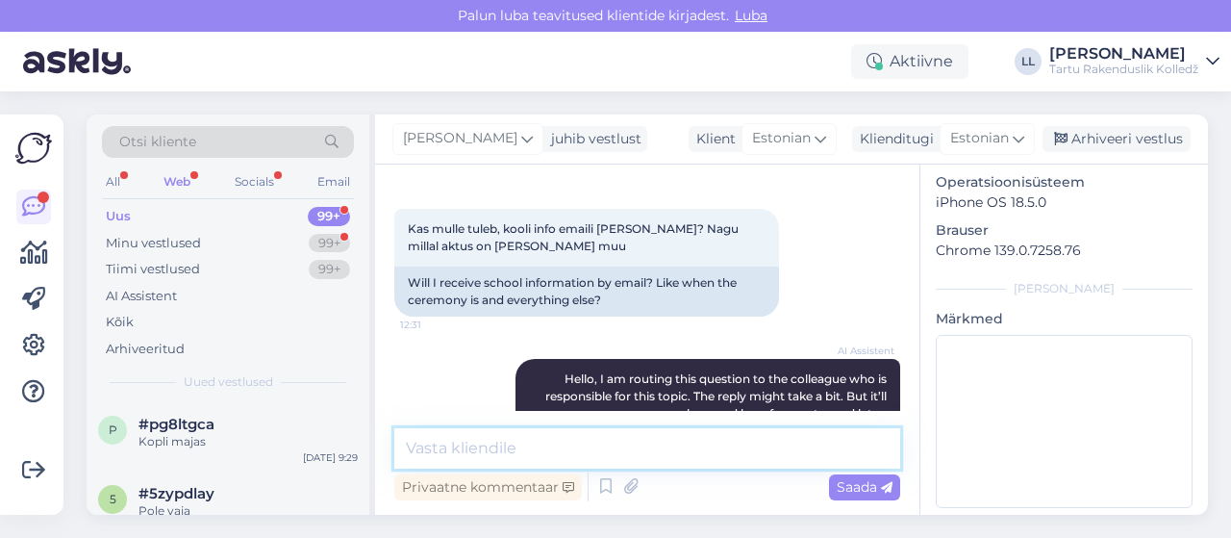
click at [498, 450] on textarea at bounding box center [647, 448] width 506 height 40
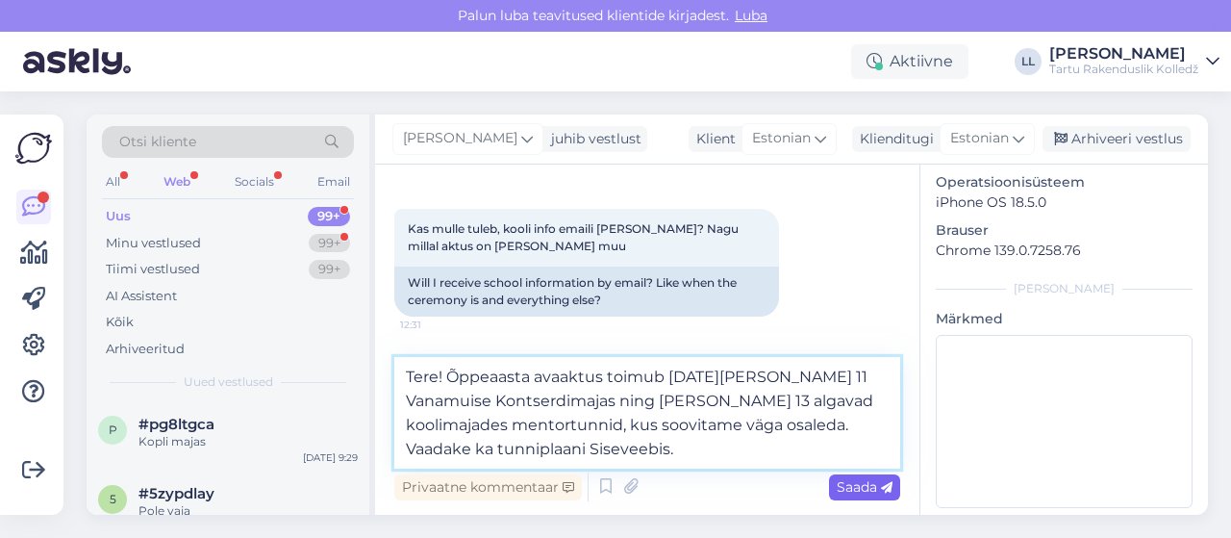
type textarea "Tere! Õppeaasta avaaktus toimub [DATE][PERSON_NAME] 11 Vanamuise Kontserdimajas…"
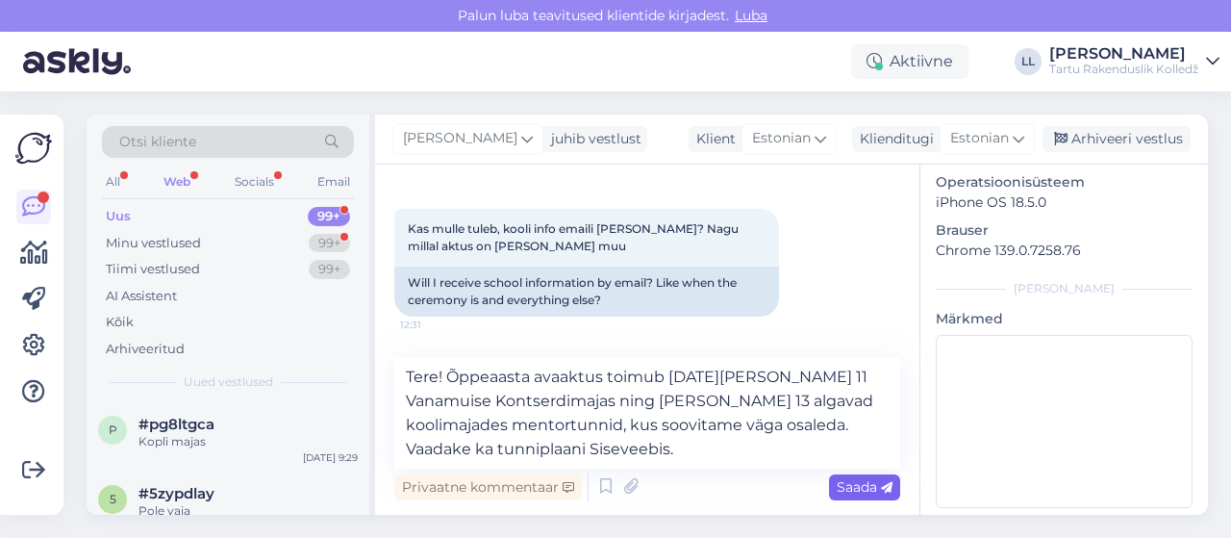
click at [879, 482] on span "Saada" at bounding box center [865, 486] width 56 height 17
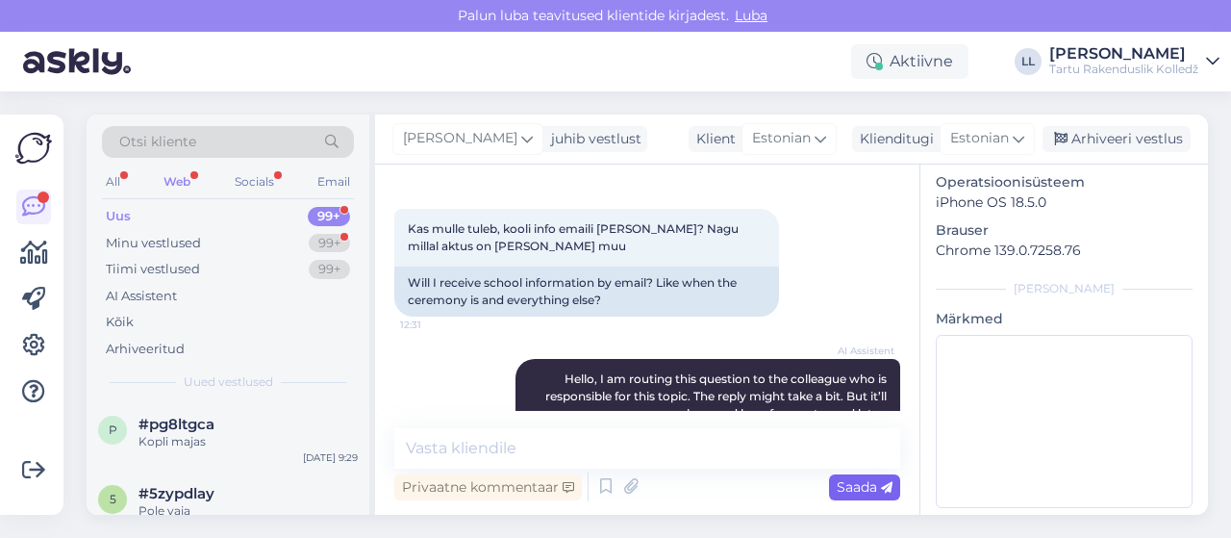
scroll to position [363, 0]
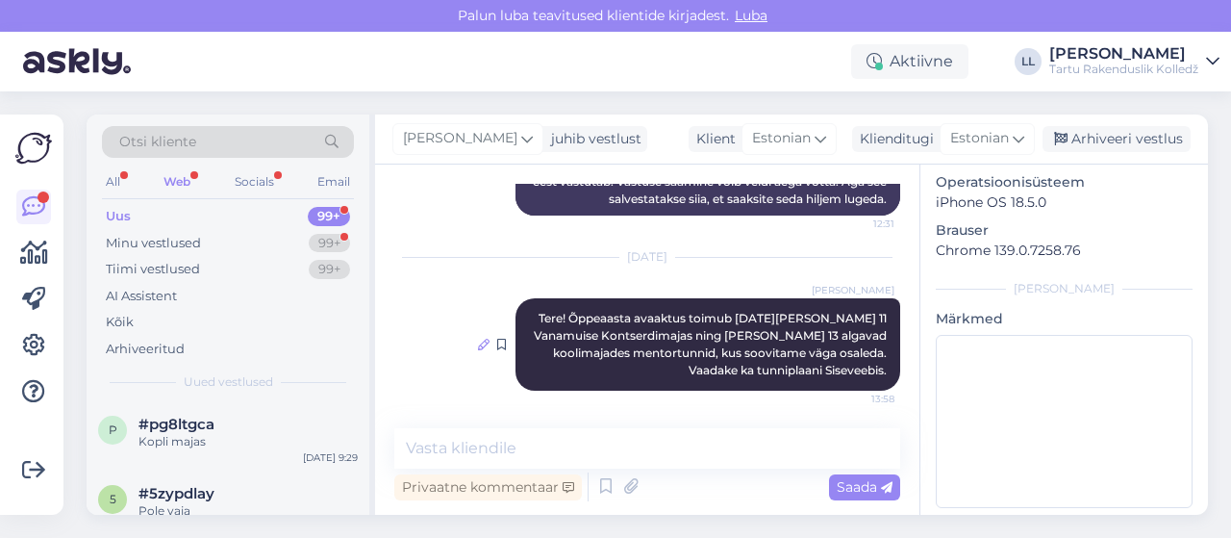
click at [478, 343] on icon at bounding box center [484, 344] width 12 height 12
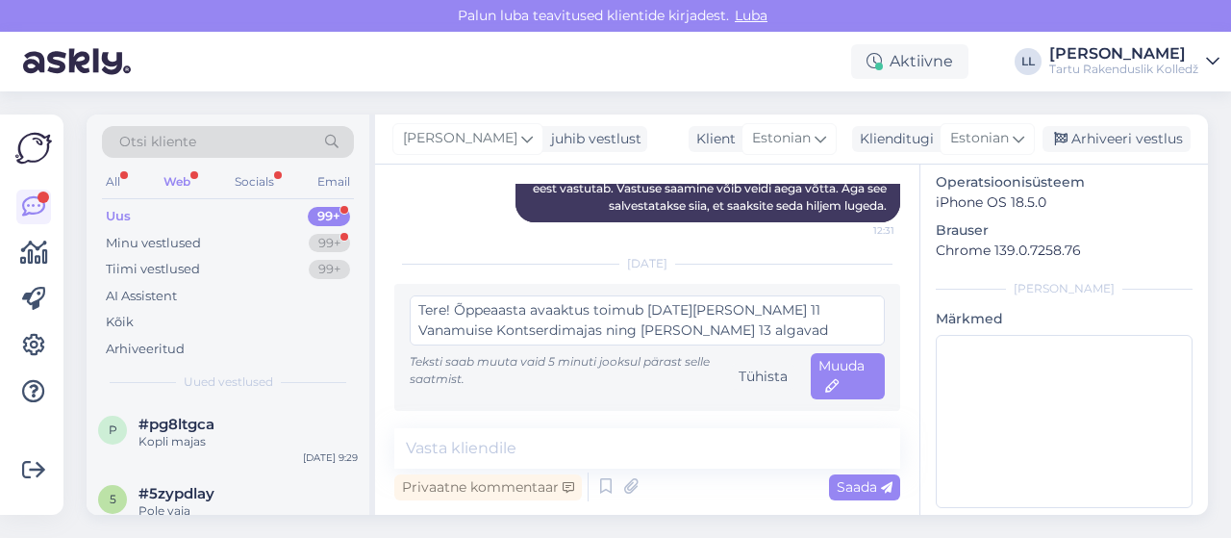
scroll to position [354, 0]
click at [752, 313] on textarea "Tere! Õppeaasta avaaktus toimub [DATE][PERSON_NAME] 11 Vanamuise Kontserdimajas…" at bounding box center [647, 322] width 475 height 50
type textarea "Tere! Õppeaasta avaaktus toimub [DATE][PERSON_NAME] 11 Vanemuise Kontserdimajas…"
click at [818, 364] on span "Muuda" at bounding box center [841, 378] width 46 height 38
